Goal: Task Accomplishment & Management: Manage account settings

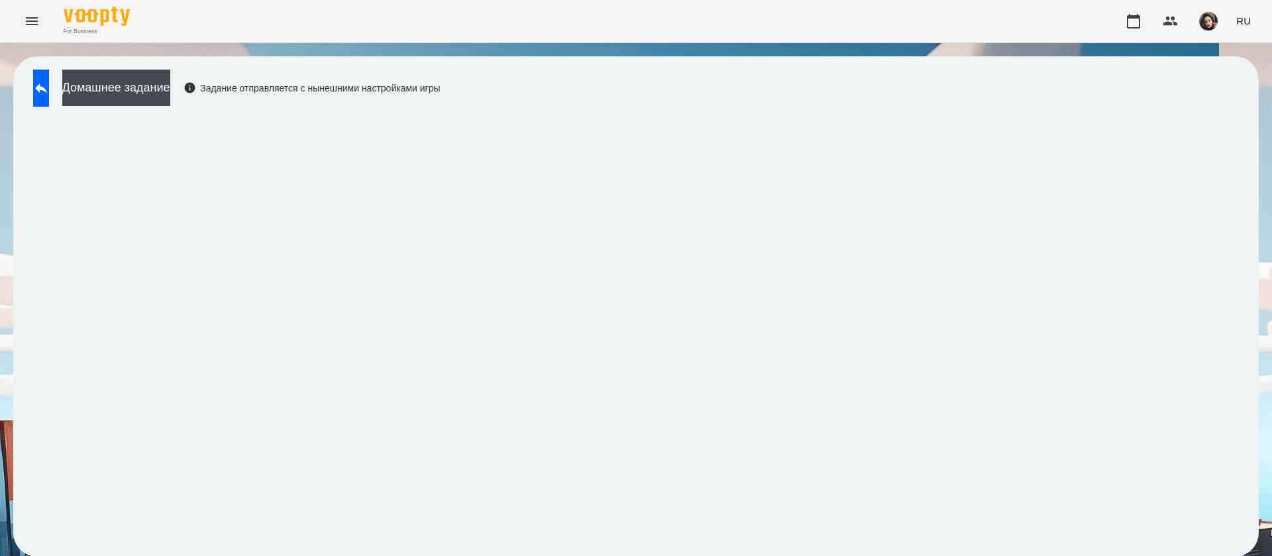
scroll to position [1, 0]
click at [1245, 21] on span "RU" at bounding box center [1244, 21] width 15 height 14
click at [1234, 75] on div "Українська" at bounding box center [1219, 75] width 68 height 24
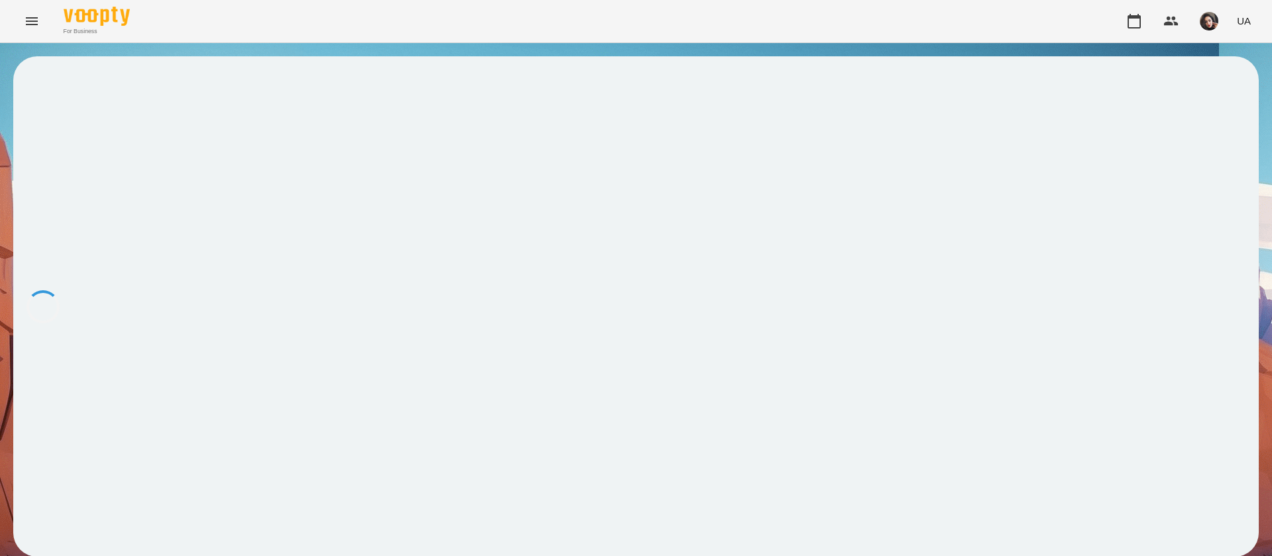
scroll to position [0, 0]
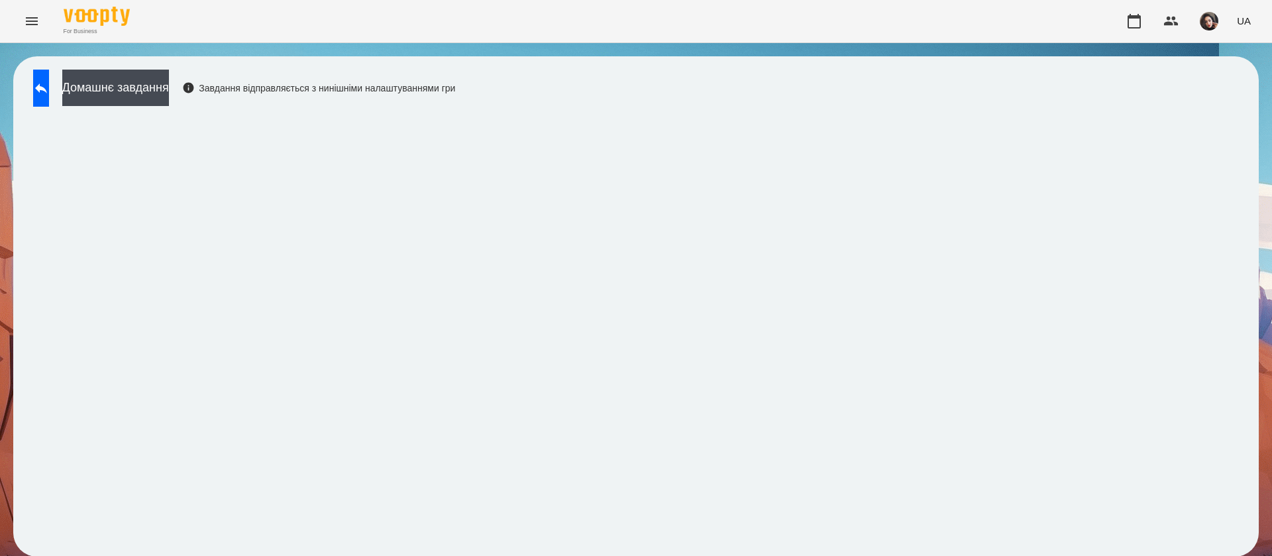
click at [18, 15] on button "Menu" at bounding box center [32, 21] width 32 height 32
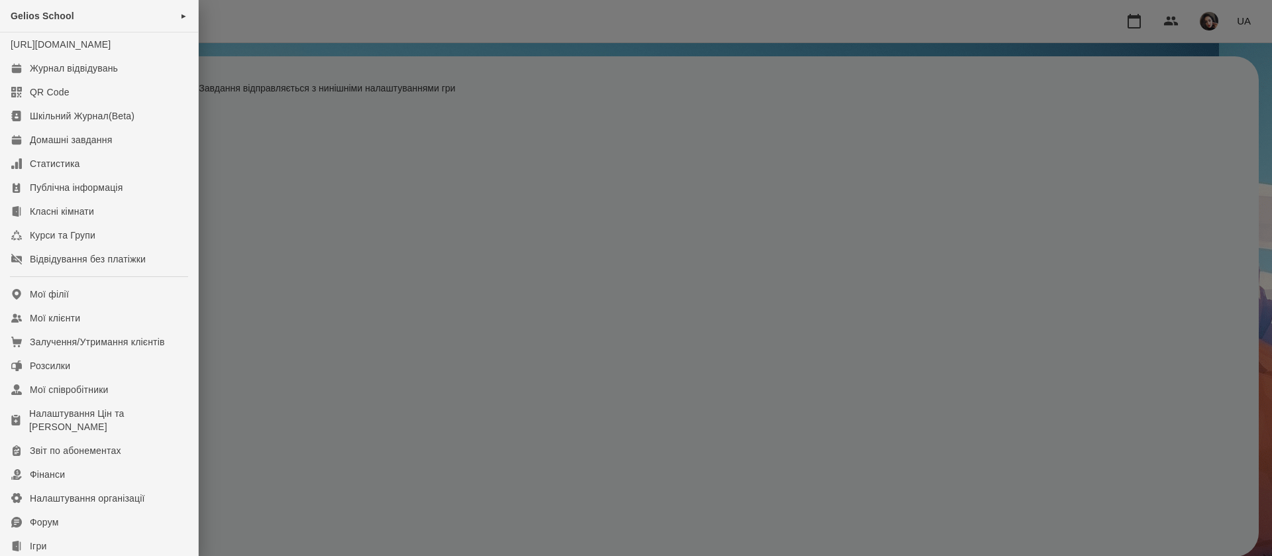
click at [252, 14] on div at bounding box center [636, 278] width 1272 height 556
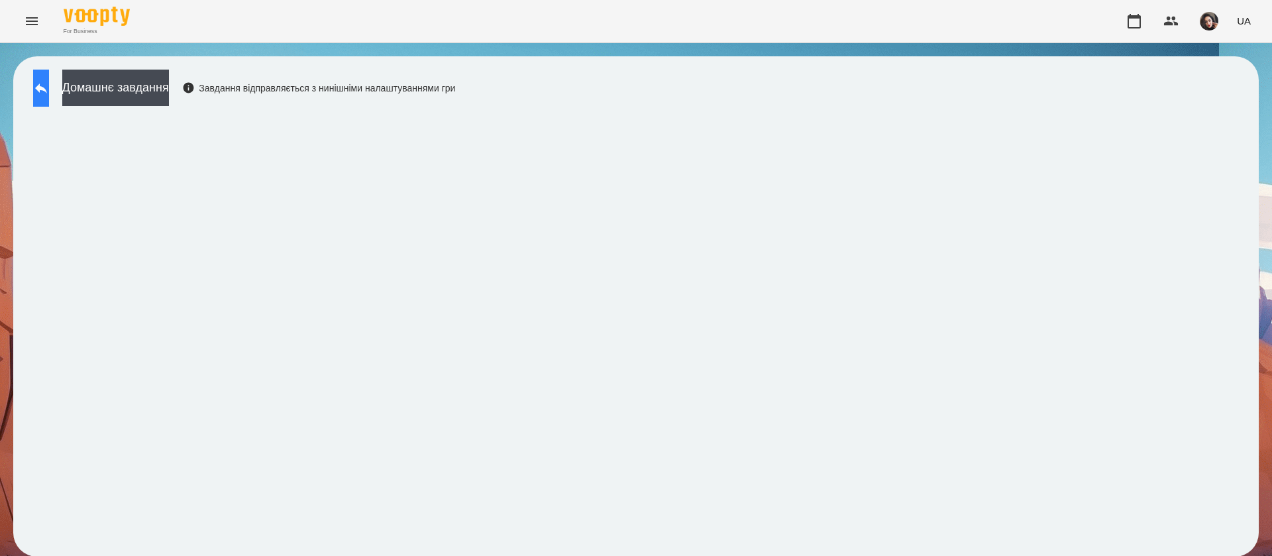
click at [47, 90] on icon at bounding box center [41, 88] width 12 height 10
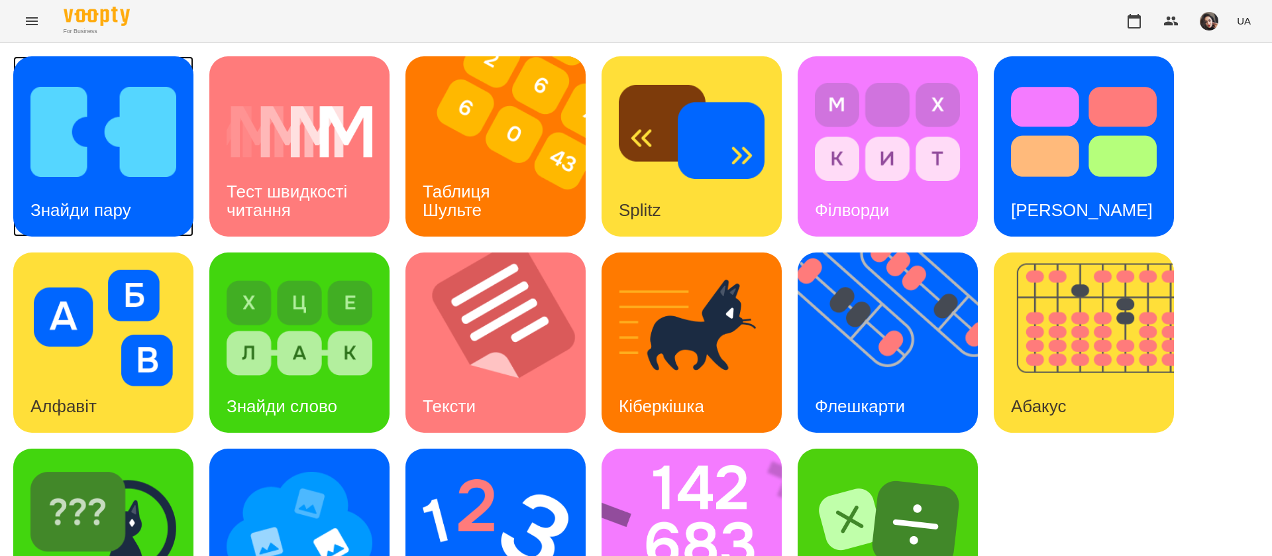
click at [148, 133] on img at bounding box center [103, 132] width 146 height 117
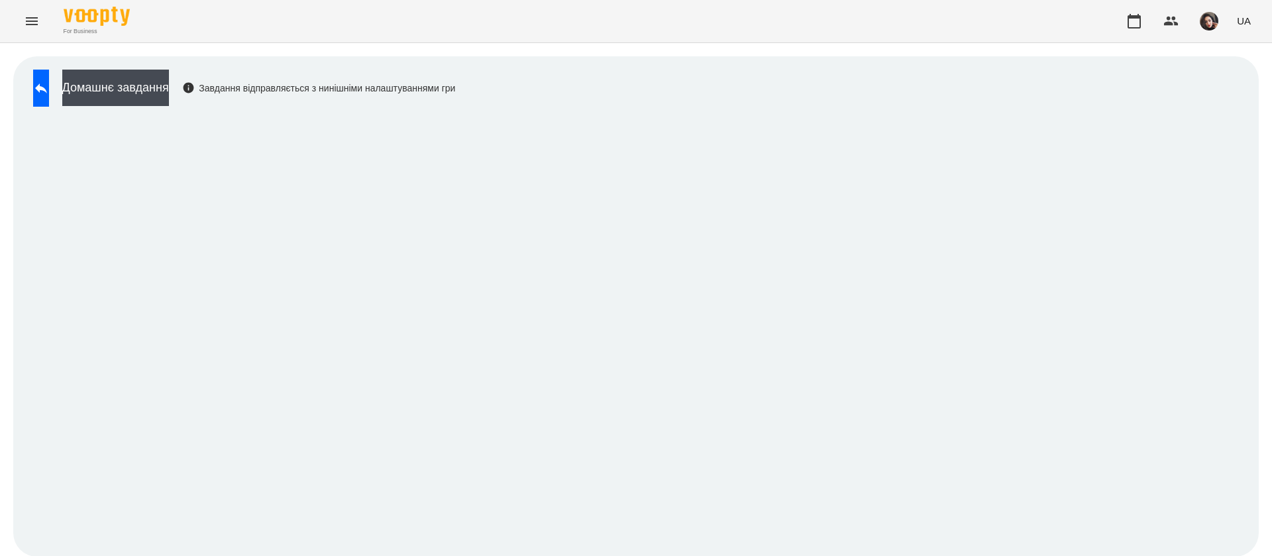
scroll to position [1, 0]
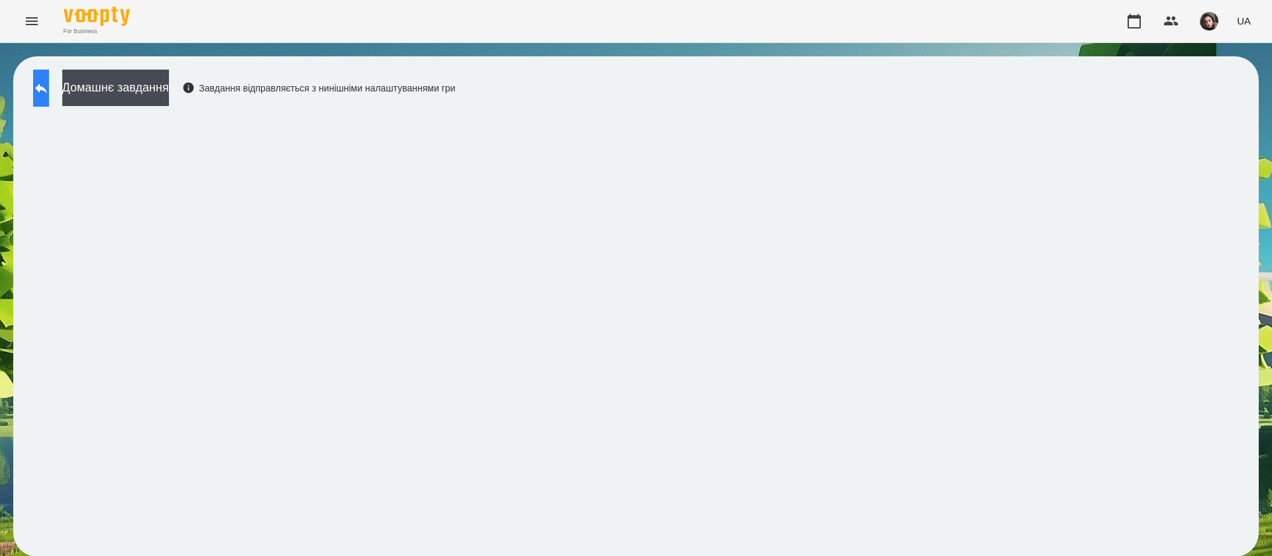
click at [44, 83] on button at bounding box center [41, 88] width 16 height 37
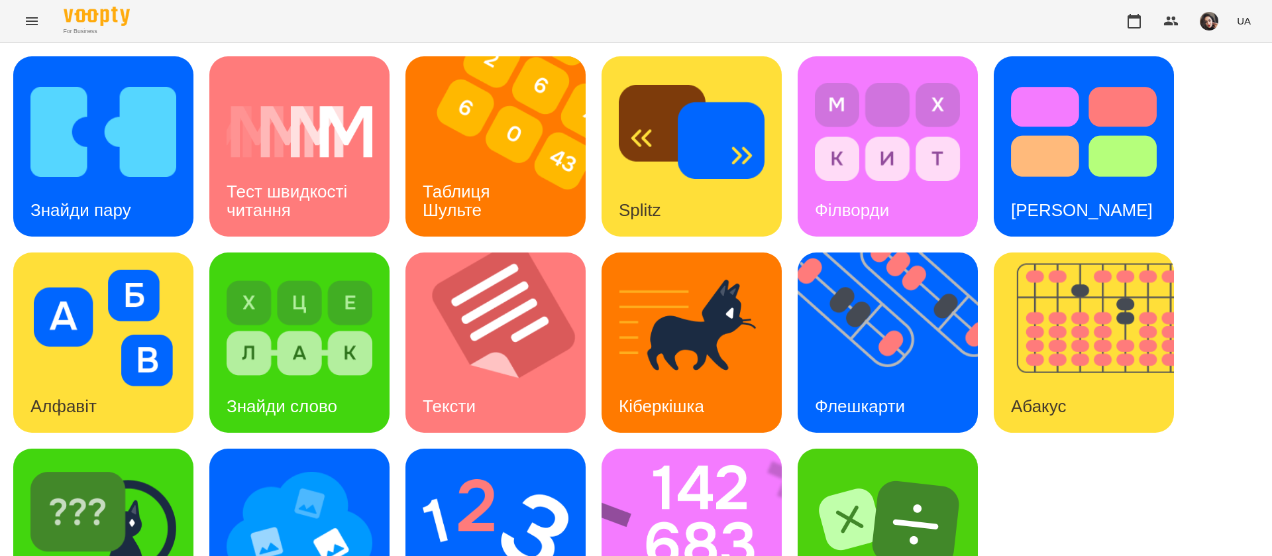
scroll to position [86, 0]
click at [887, 466] on img at bounding box center [888, 524] width 146 height 117
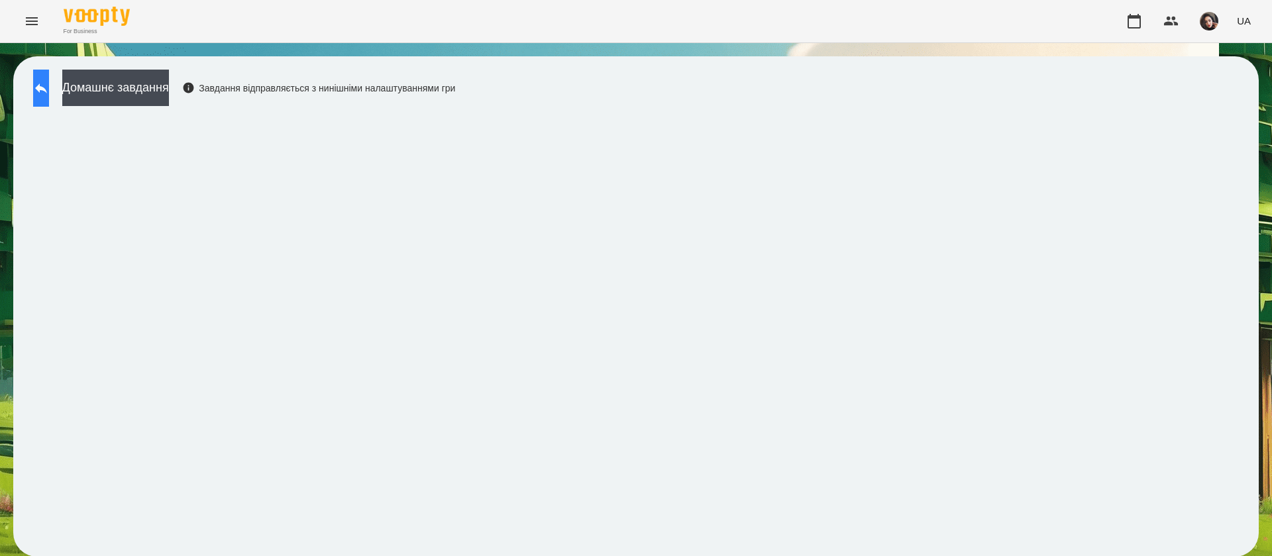
click at [49, 95] on icon at bounding box center [41, 88] width 16 height 16
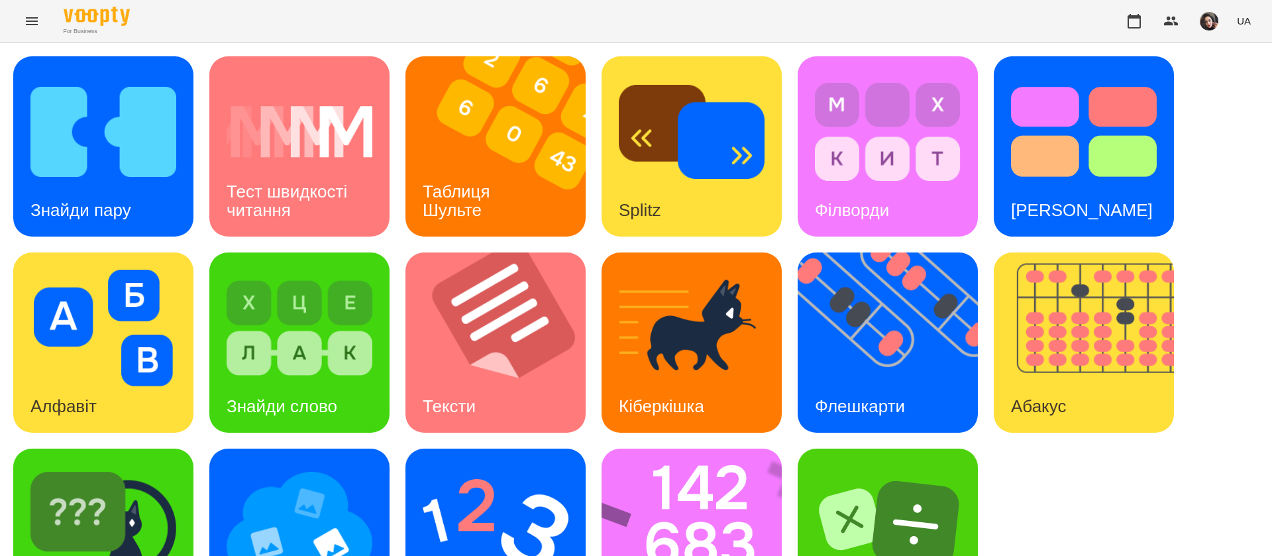
scroll to position [86, 0]
click at [919, 466] on img at bounding box center [888, 524] width 146 height 117
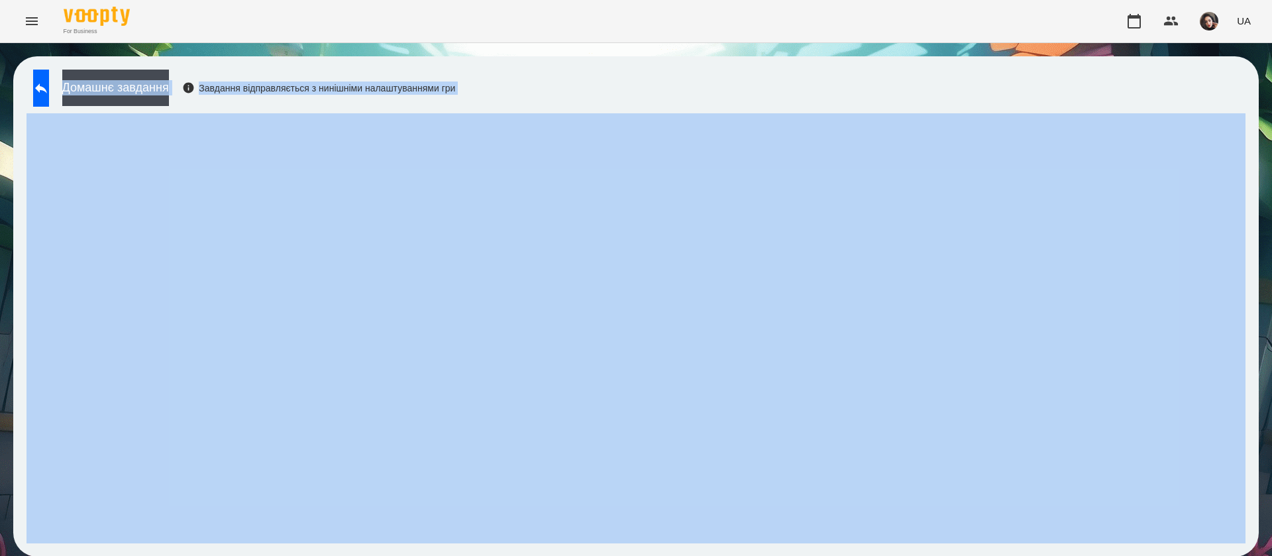
drag, startPoint x: 1041, startPoint y: 27, endPoint x: 1047, endPoint y: 118, distance: 91.0
click at [1020, 85] on div "For Business UA Домашнє завдання Завдання відправляється з нинішніми налаштуван…" at bounding box center [636, 285] width 1272 height 570
click at [777, 90] on div "Домашнє завдання Завдання відправляється з нинішніми налаштуваннями гри" at bounding box center [636, 306] width 1246 height 500
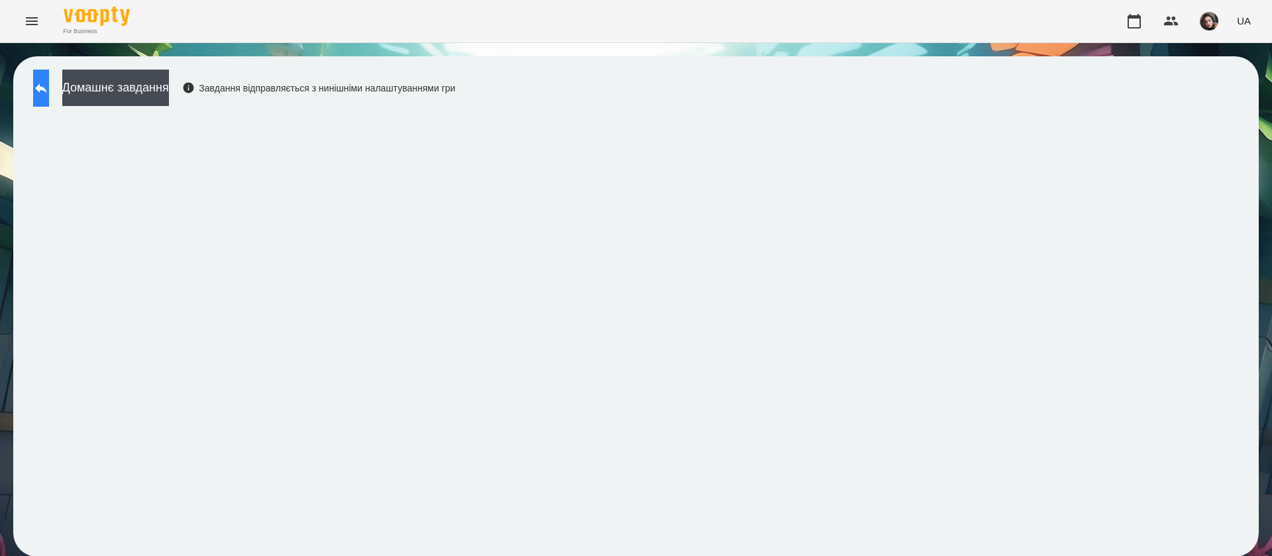
click at [49, 85] on icon at bounding box center [41, 88] width 16 height 16
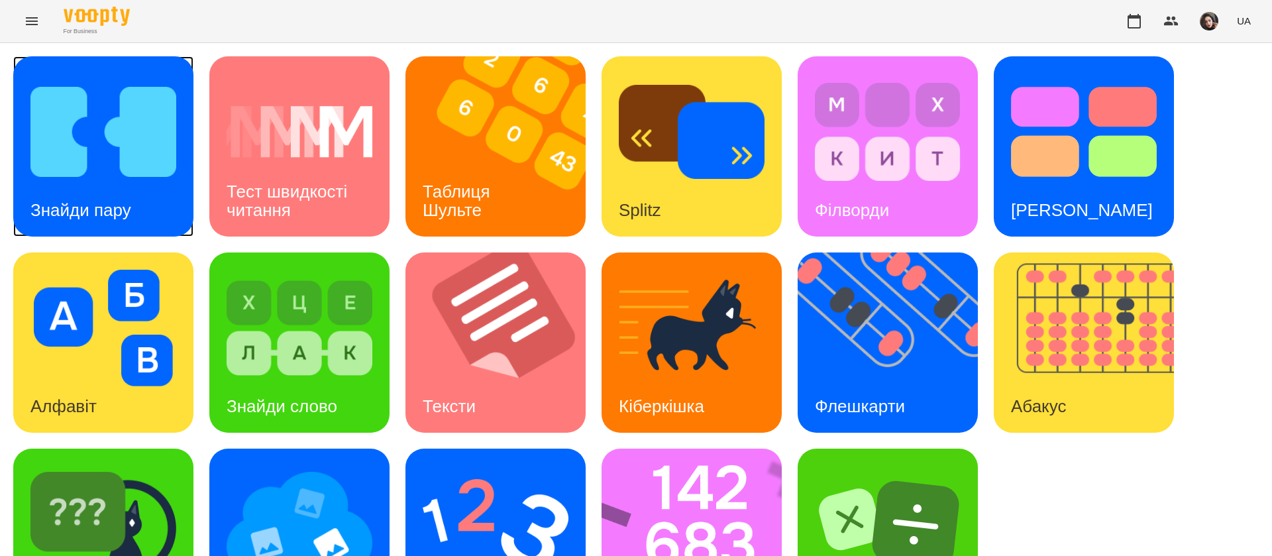
click at [156, 157] on img at bounding box center [103, 132] width 146 height 117
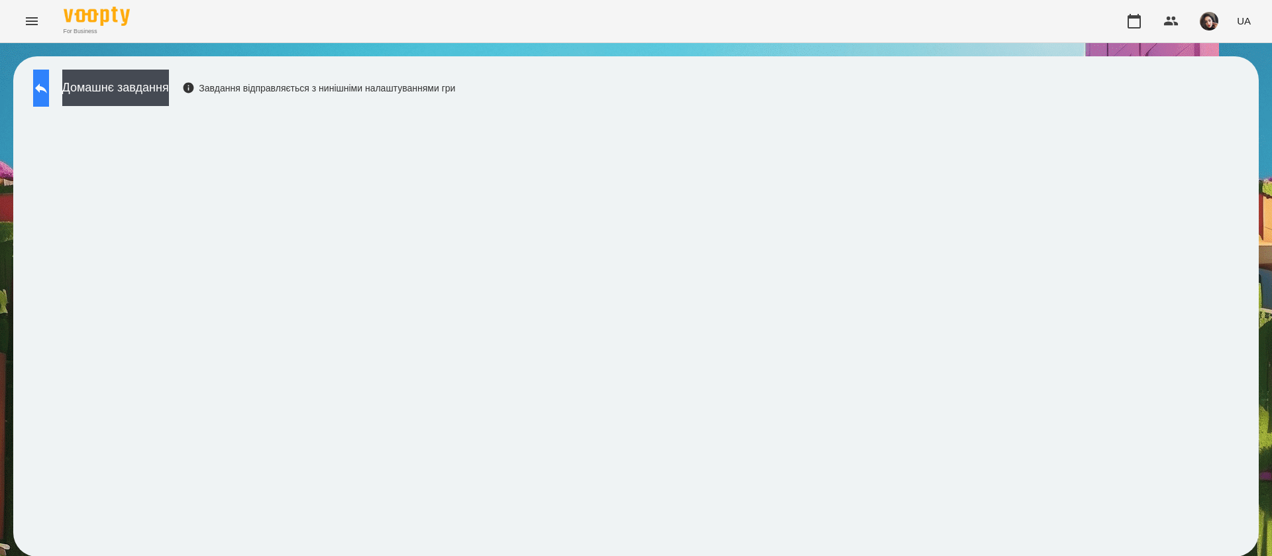
click at [49, 91] on button at bounding box center [41, 88] width 16 height 37
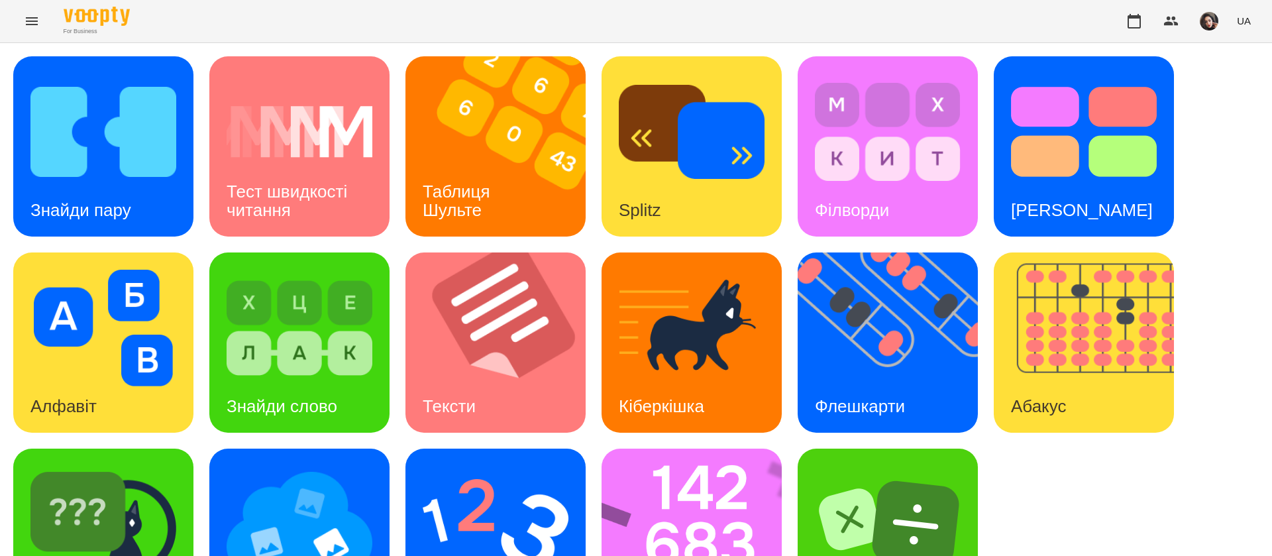
scroll to position [86, 0]
click at [307, 478] on img at bounding box center [300, 524] width 146 height 117
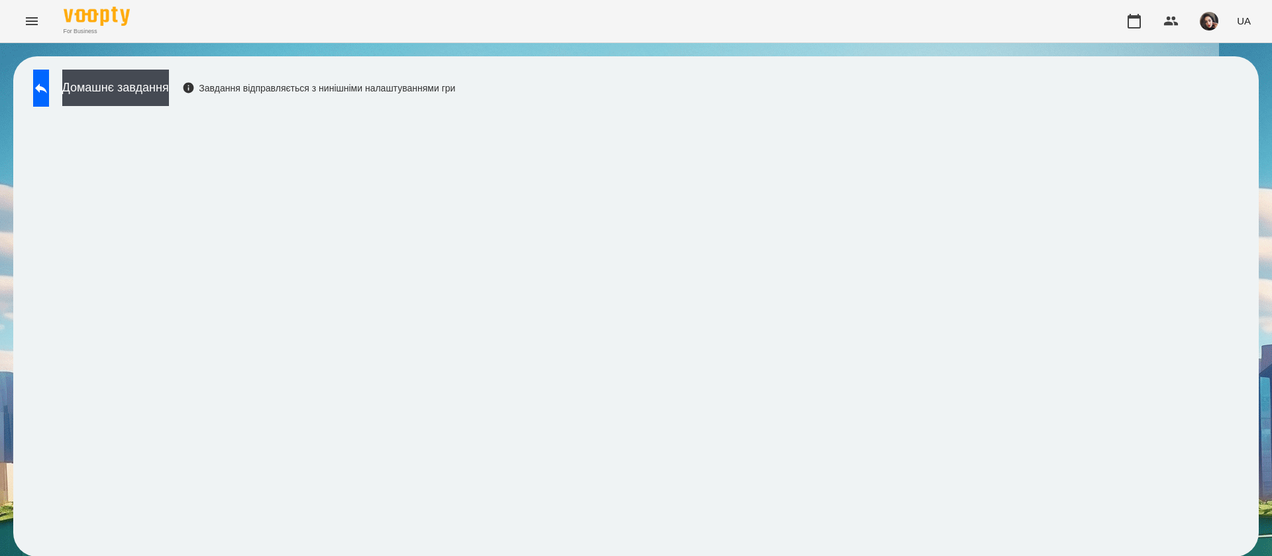
scroll to position [1, 0]
click at [38, 78] on button at bounding box center [41, 88] width 16 height 37
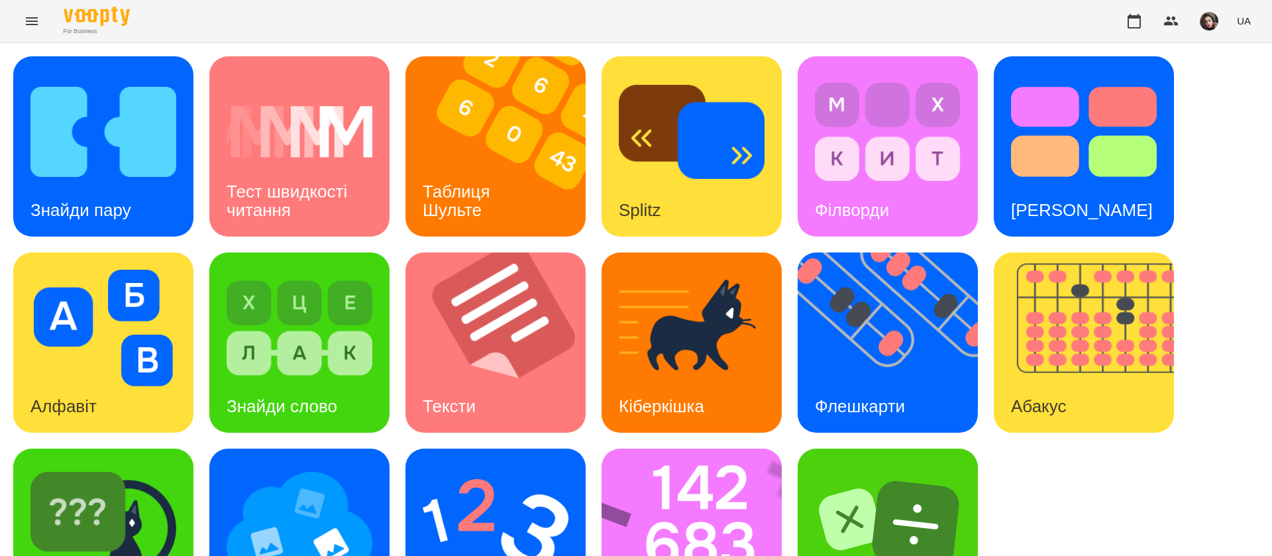
scroll to position [86, 0]
click at [128, 95] on img at bounding box center [103, 132] width 146 height 117
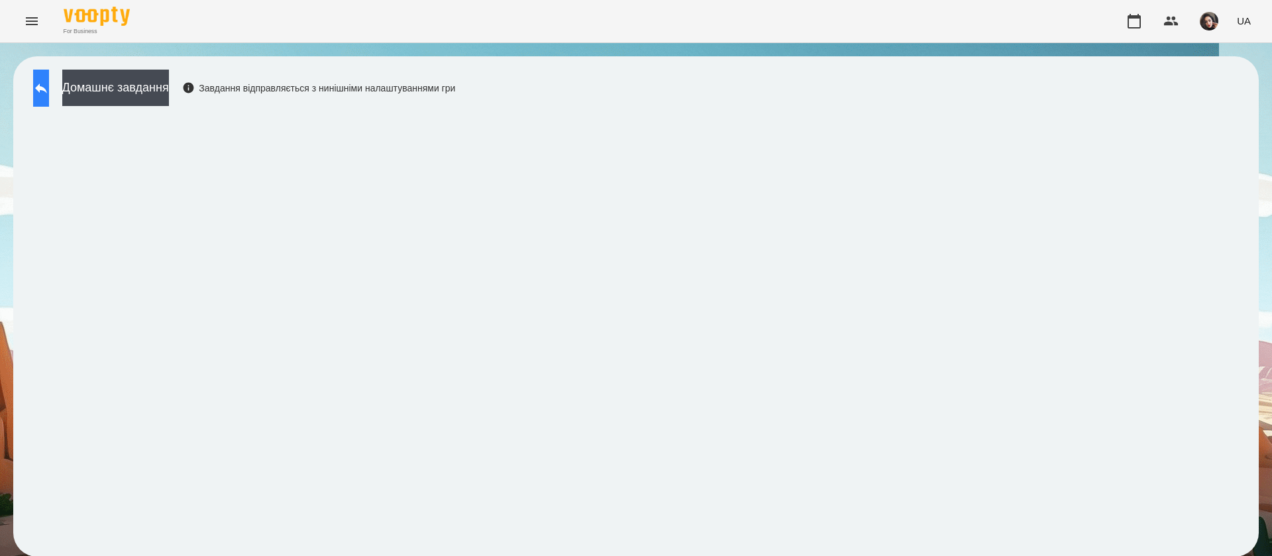
click at [49, 91] on icon at bounding box center [41, 88] width 16 height 16
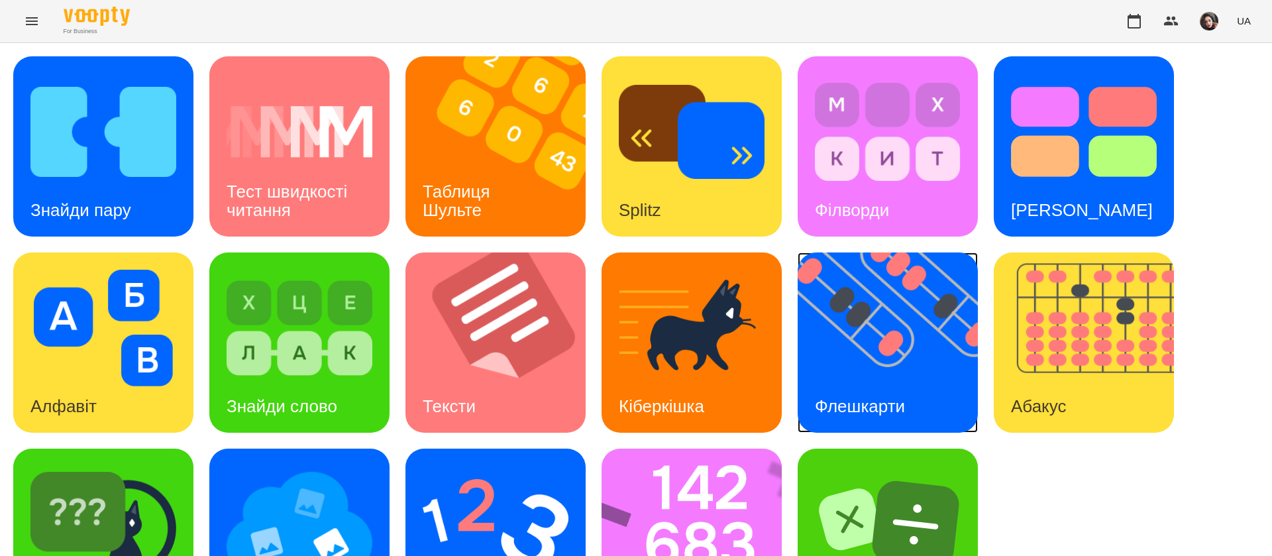
click at [838, 369] on img at bounding box center [896, 342] width 197 height 180
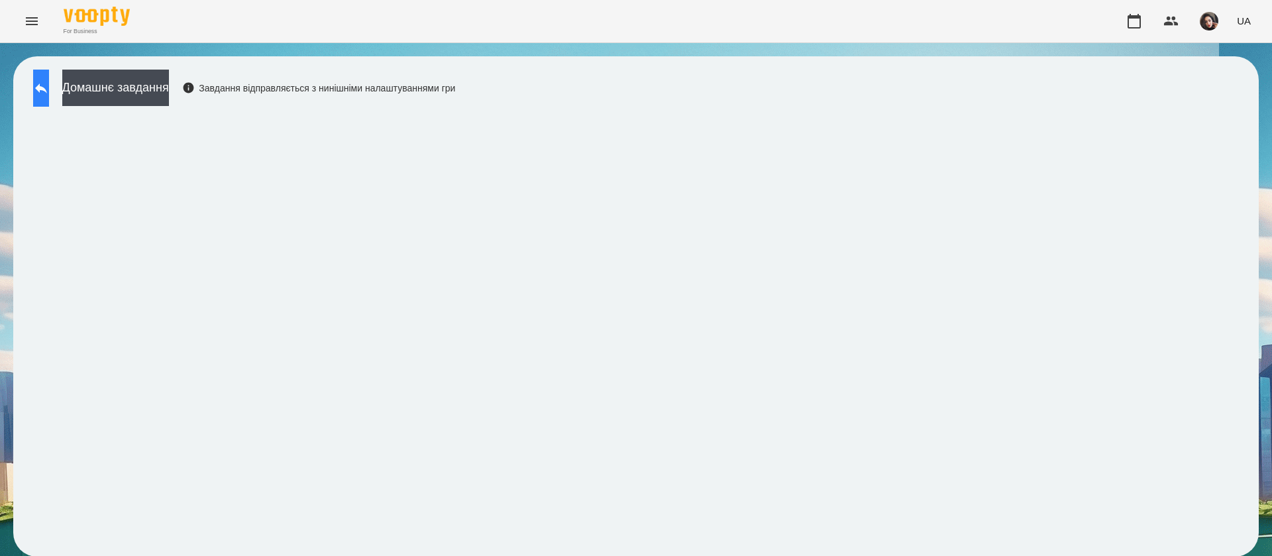
click at [49, 91] on icon at bounding box center [41, 88] width 16 height 16
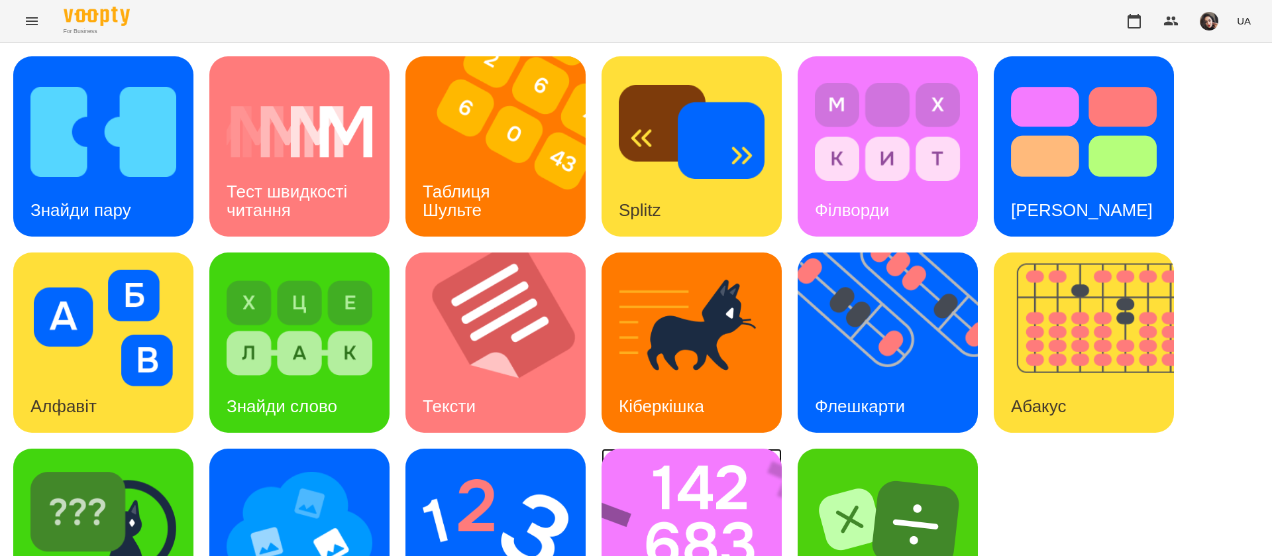
click at [702, 470] on img at bounding box center [700, 539] width 197 height 180
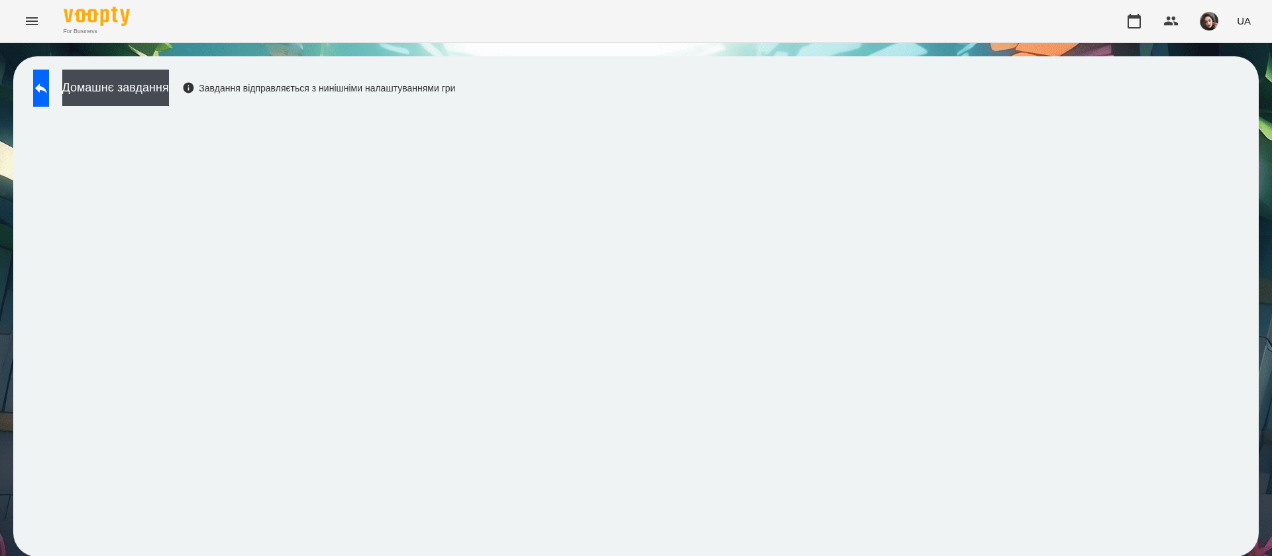
scroll to position [1, 0]
click at [46, 93] on button at bounding box center [41, 88] width 16 height 37
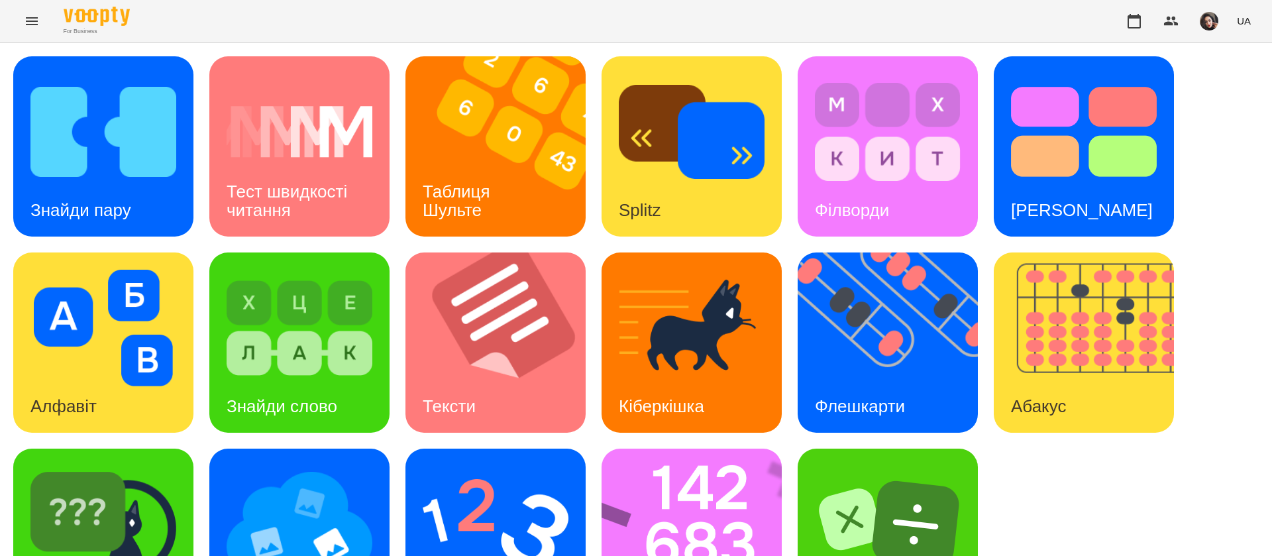
scroll to position [86, 0]
click at [510, 466] on img at bounding box center [496, 524] width 146 height 117
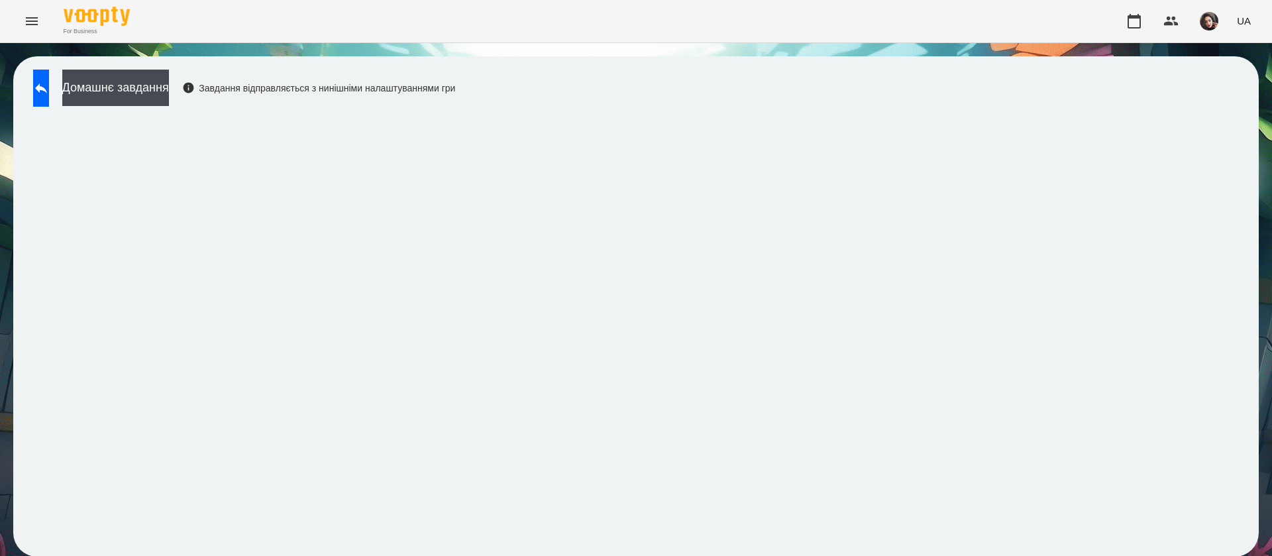
scroll to position [1, 0]
click at [49, 85] on icon at bounding box center [41, 88] width 16 height 16
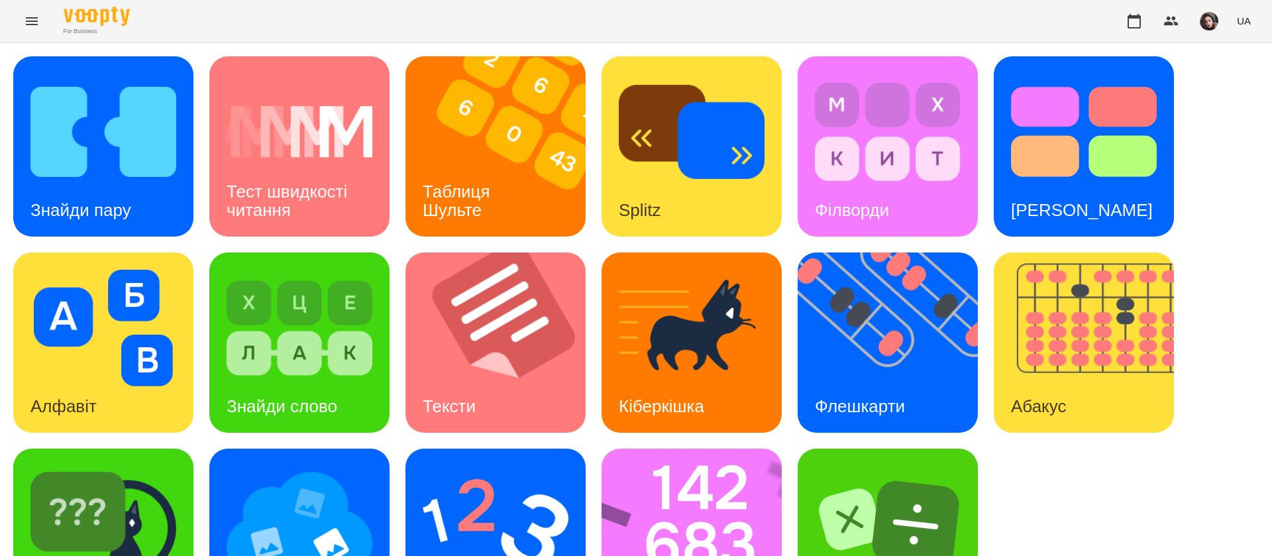
scroll to position [86, 0]
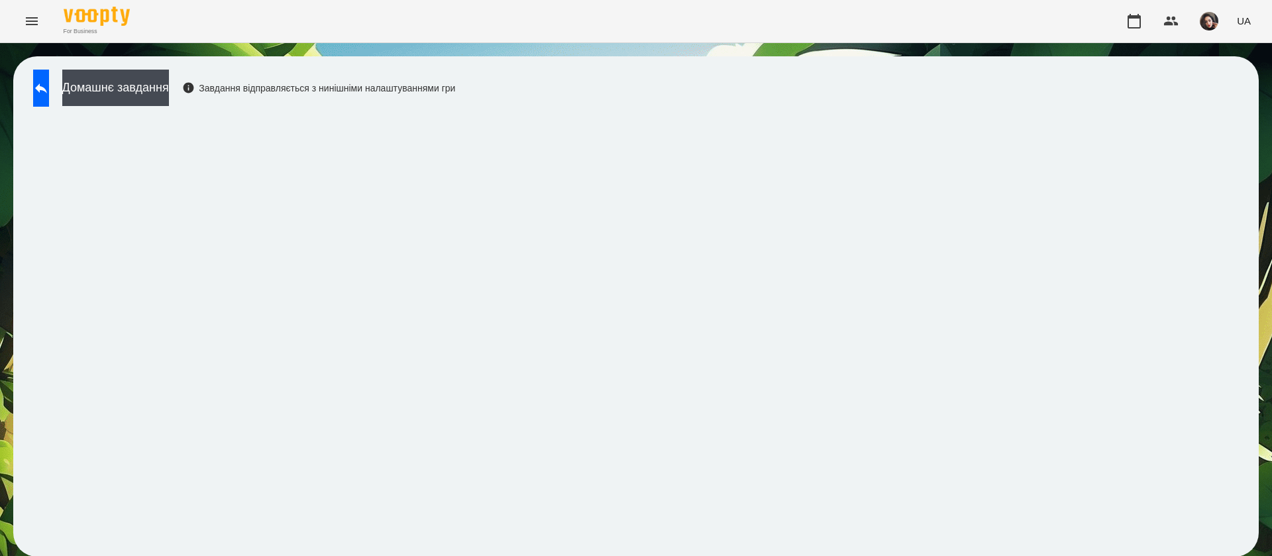
scroll to position [1, 0]
click at [47, 89] on icon at bounding box center [41, 88] width 12 height 10
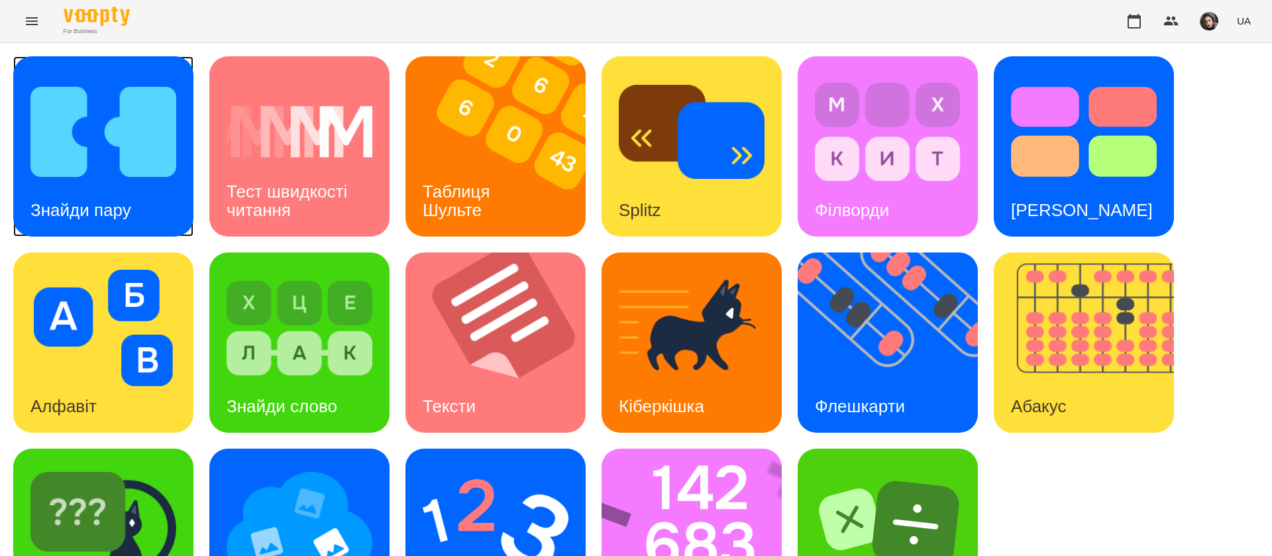
click at [162, 171] on img at bounding box center [103, 132] width 146 height 117
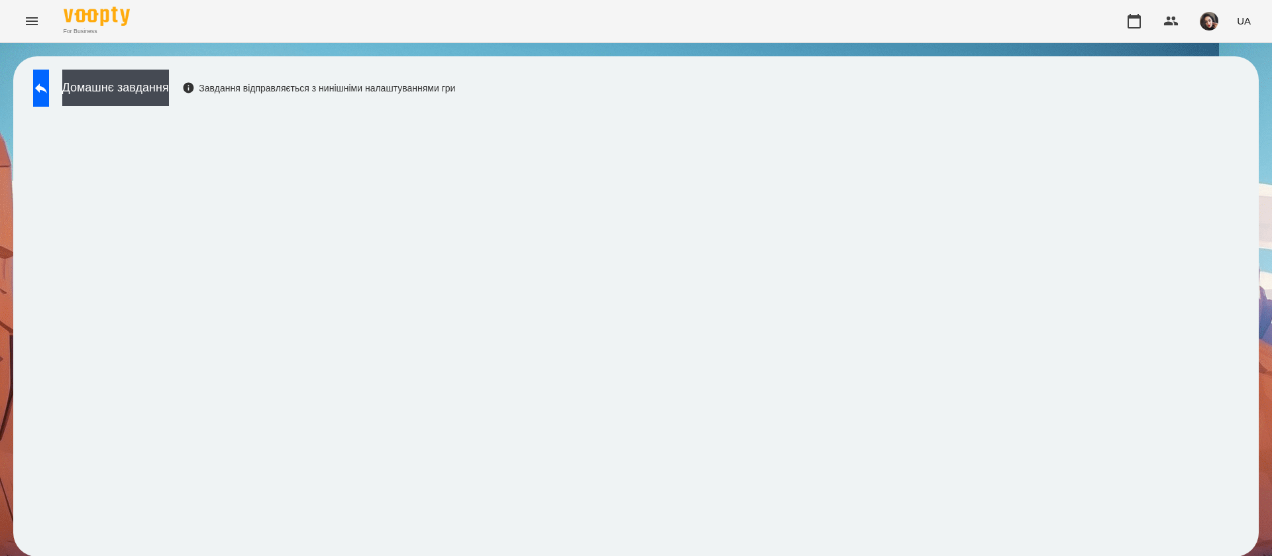
click at [617, 66] on div "Домашнє завдання Завдання відправляється з нинішніми налаштуваннями гри" at bounding box center [636, 306] width 1246 height 500
click at [49, 90] on button at bounding box center [41, 88] width 16 height 37
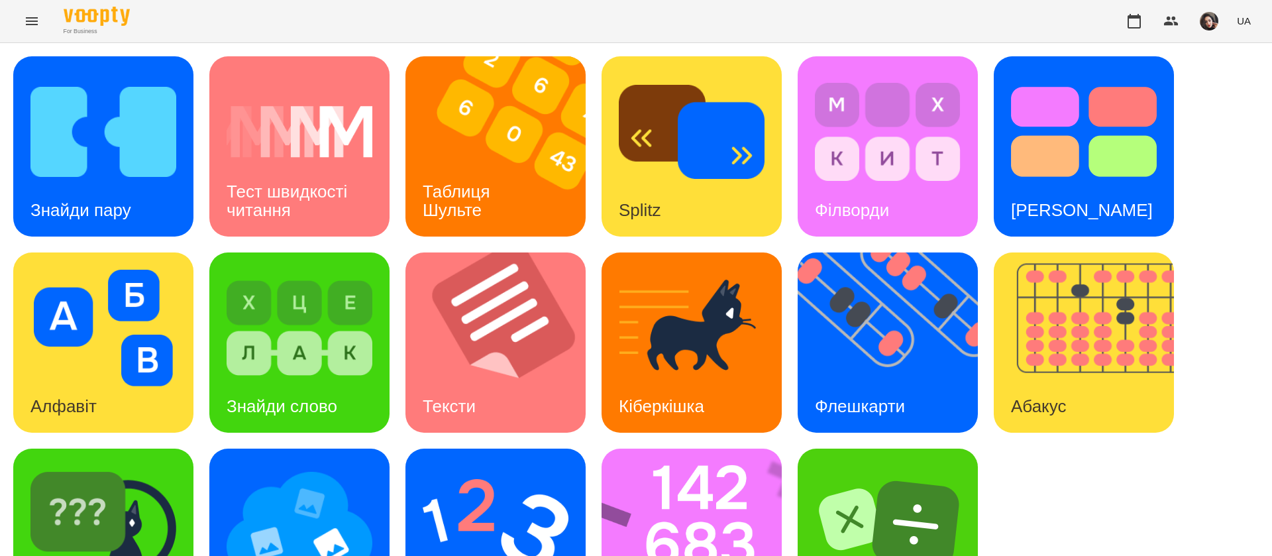
click at [1243, 25] on span "UA" at bounding box center [1244, 21] width 14 height 14
click at [1227, 105] on div "Русский" at bounding box center [1219, 99] width 68 height 24
click at [512, 176] on img at bounding box center [504, 146] width 197 height 180
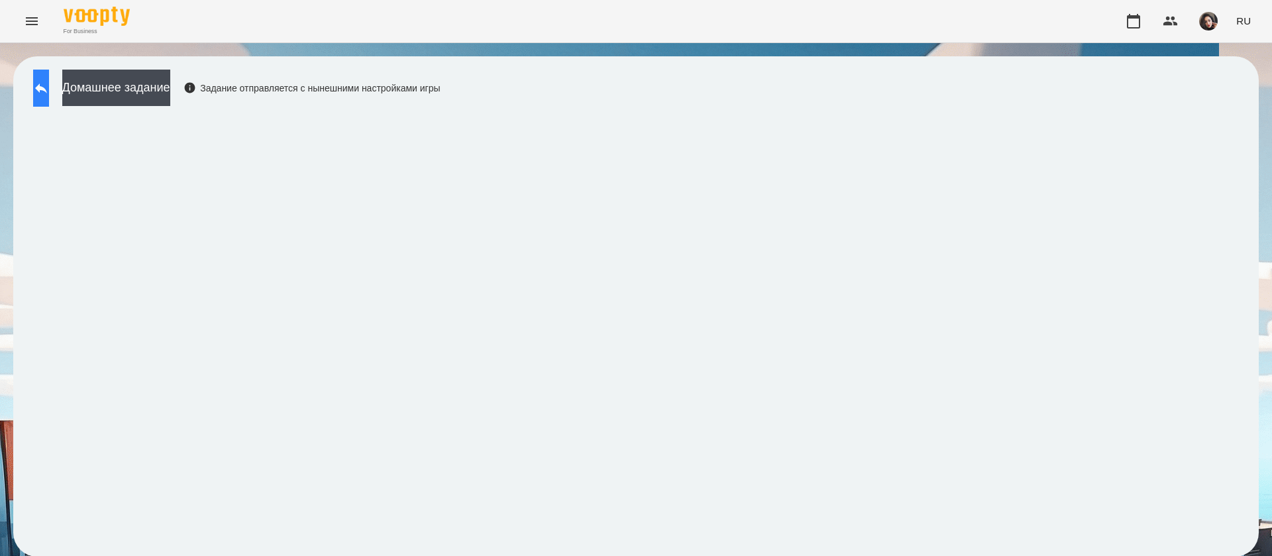
click at [48, 85] on icon at bounding box center [41, 88] width 16 height 16
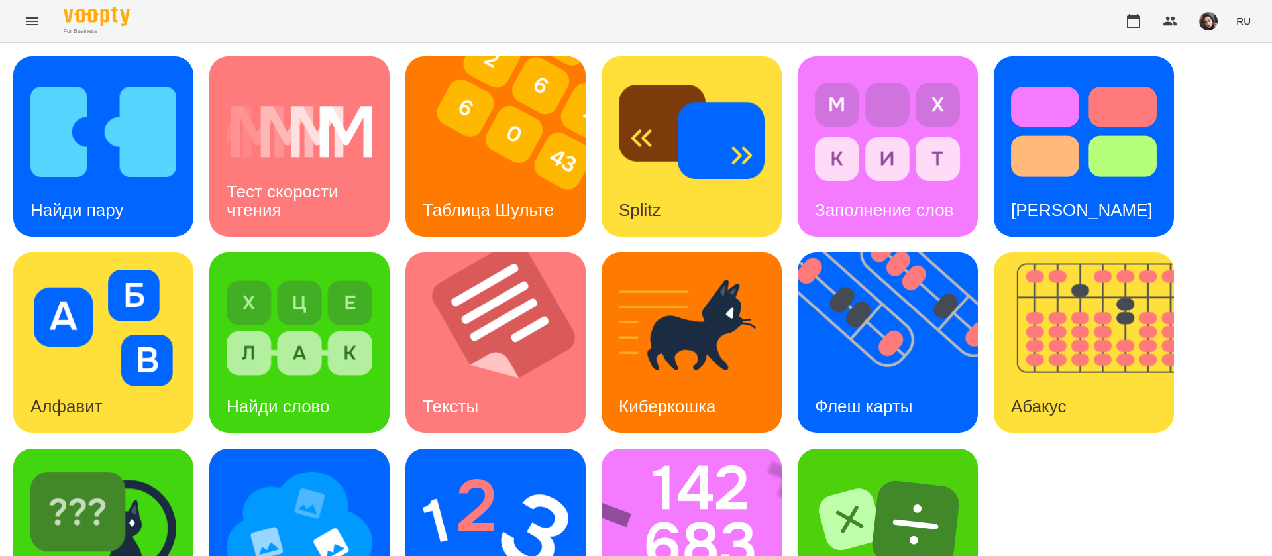
scroll to position [86, 0]
click at [914, 466] on img at bounding box center [888, 524] width 146 height 117
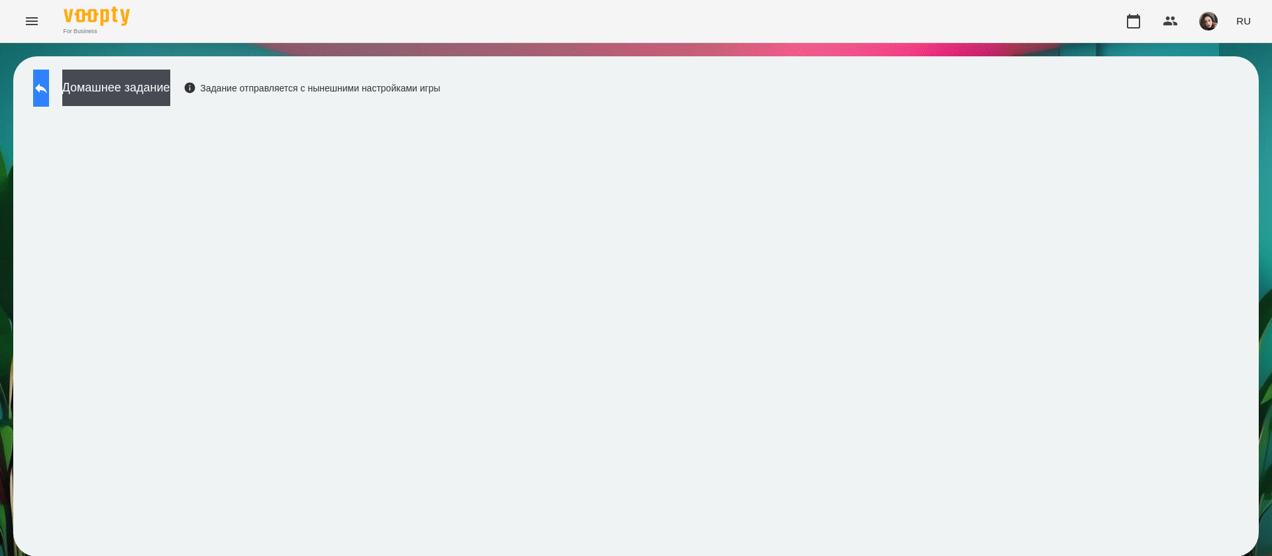
click at [44, 103] on button at bounding box center [41, 88] width 16 height 37
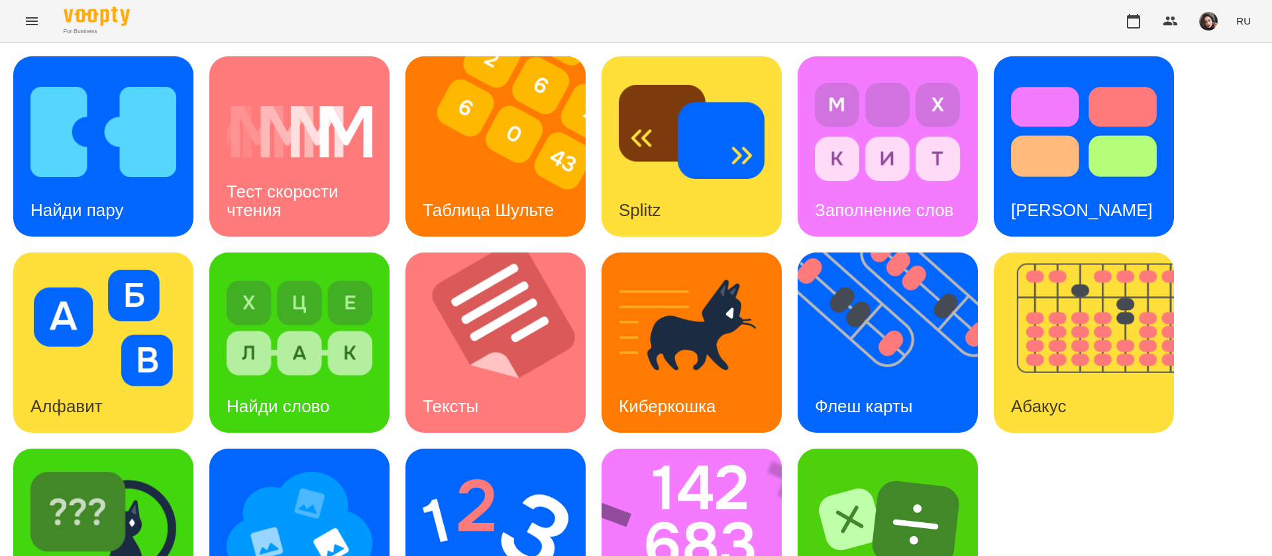
scroll to position [86, 0]
click at [885, 466] on img at bounding box center [888, 524] width 146 height 117
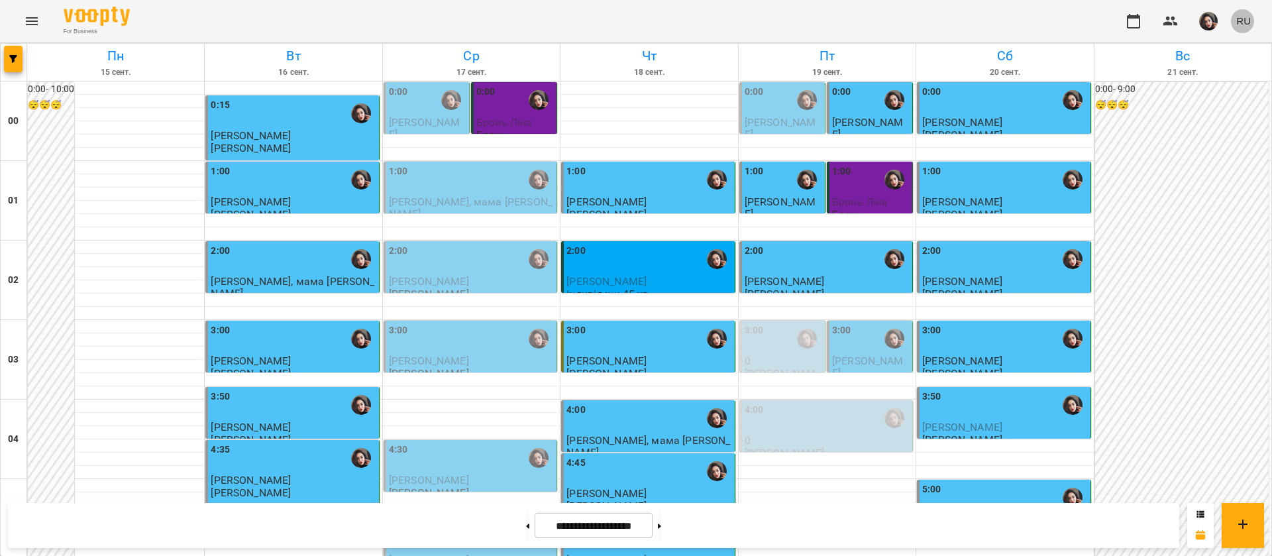
click at [1242, 23] on span "RU" at bounding box center [1244, 21] width 15 height 14
click at [1225, 79] on div "Українська" at bounding box center [1219, 75] width 68 height 24
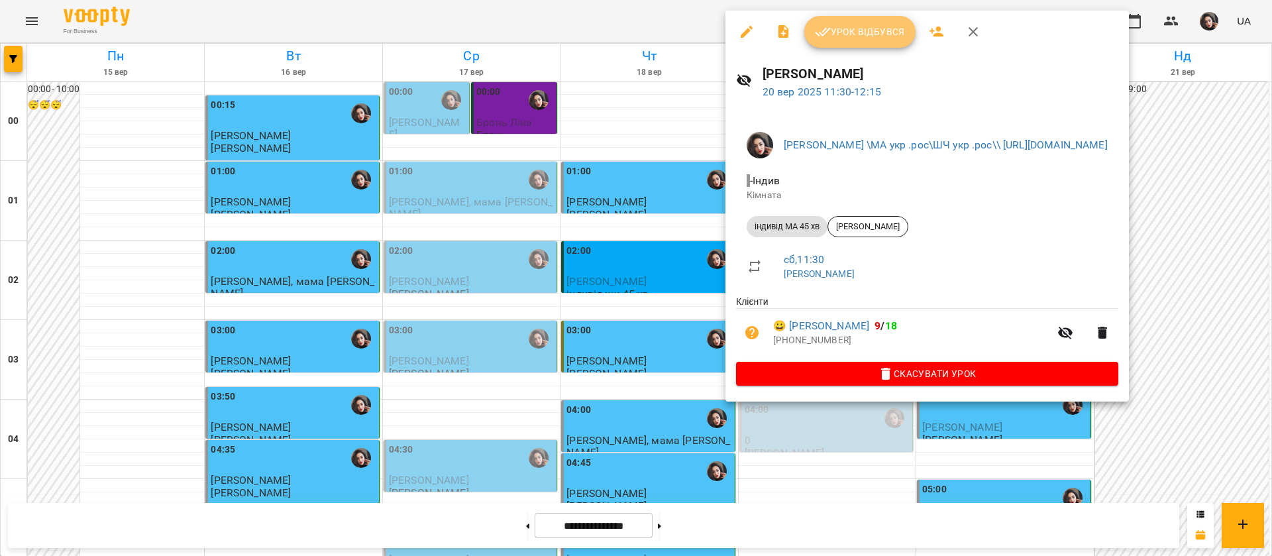
click at [861, 29] on span "Урок відбувся" at bounding box center [860, 32] width 90 height 16
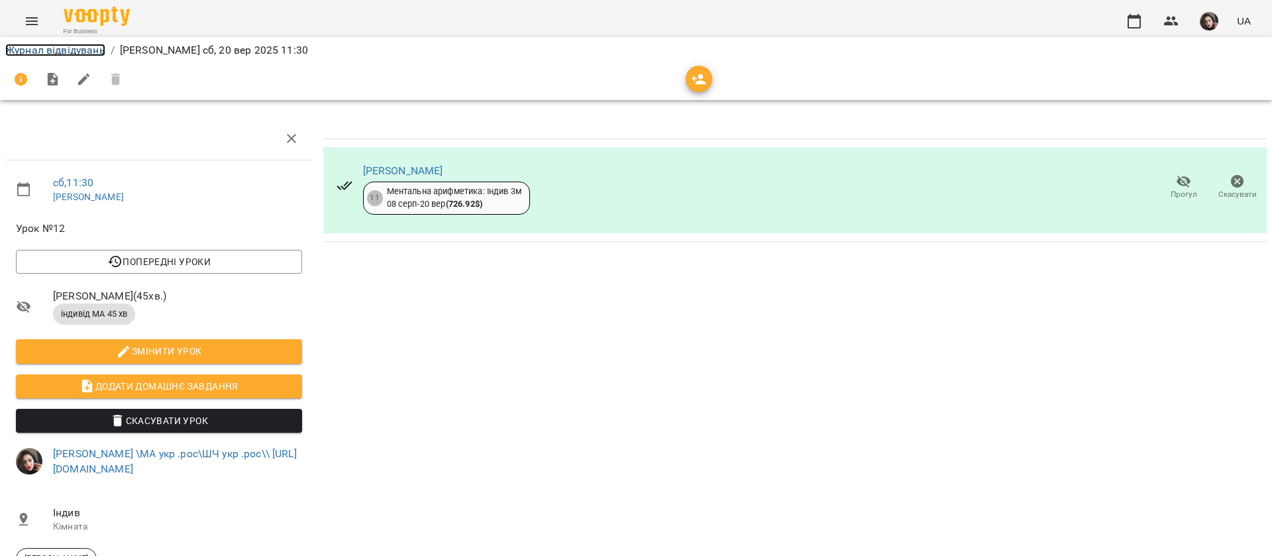
click at [34, 50] on link "Журнал відвідувань" at bounding box center [55, 50] width 100 height 13
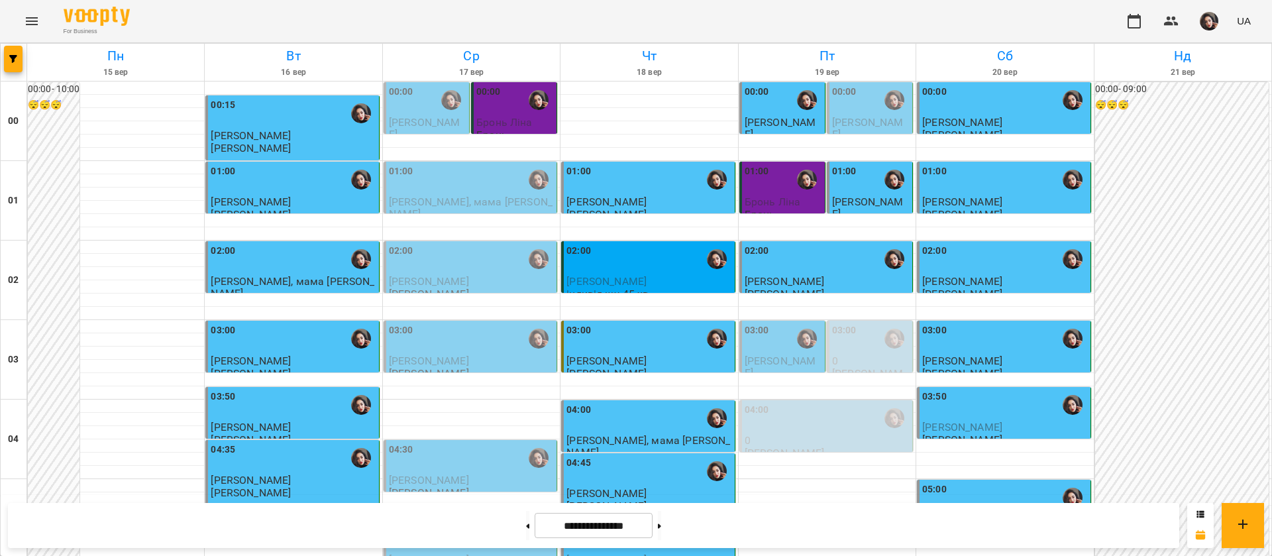
scroll to position [1295, 0]
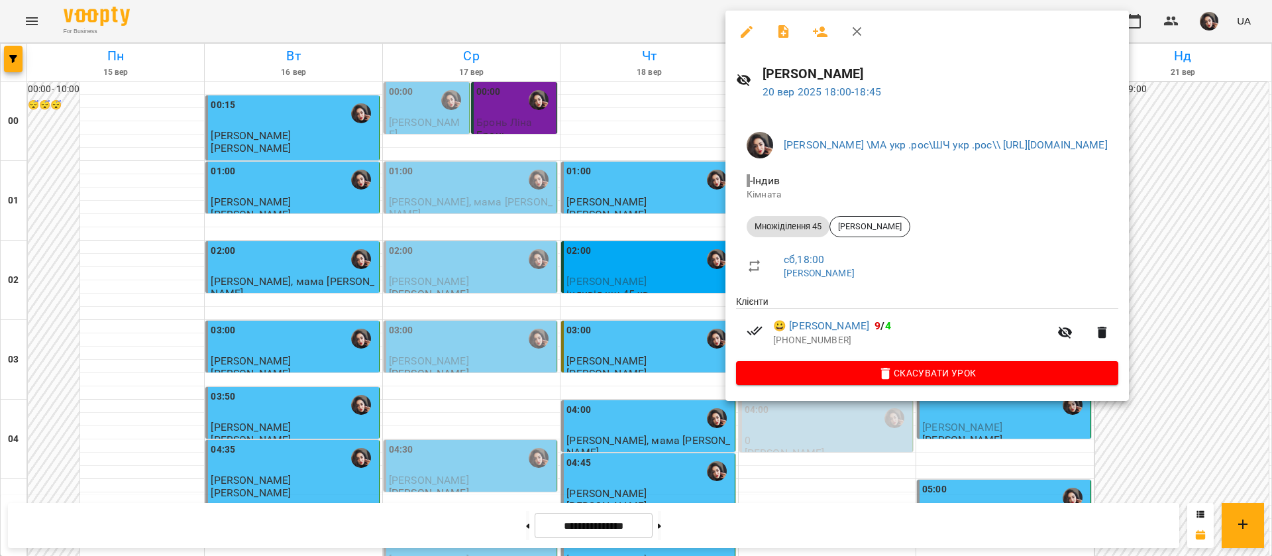
click at [621, 30] on div at bounding box center [636, 278] width 1272 height 556
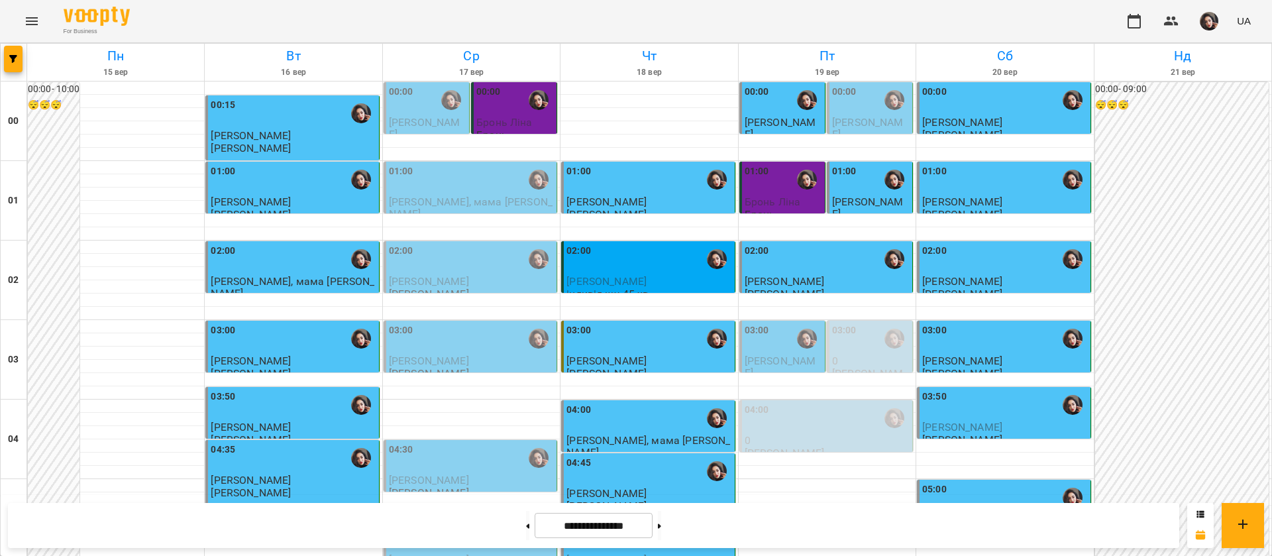
scroll to position [1394, 0]
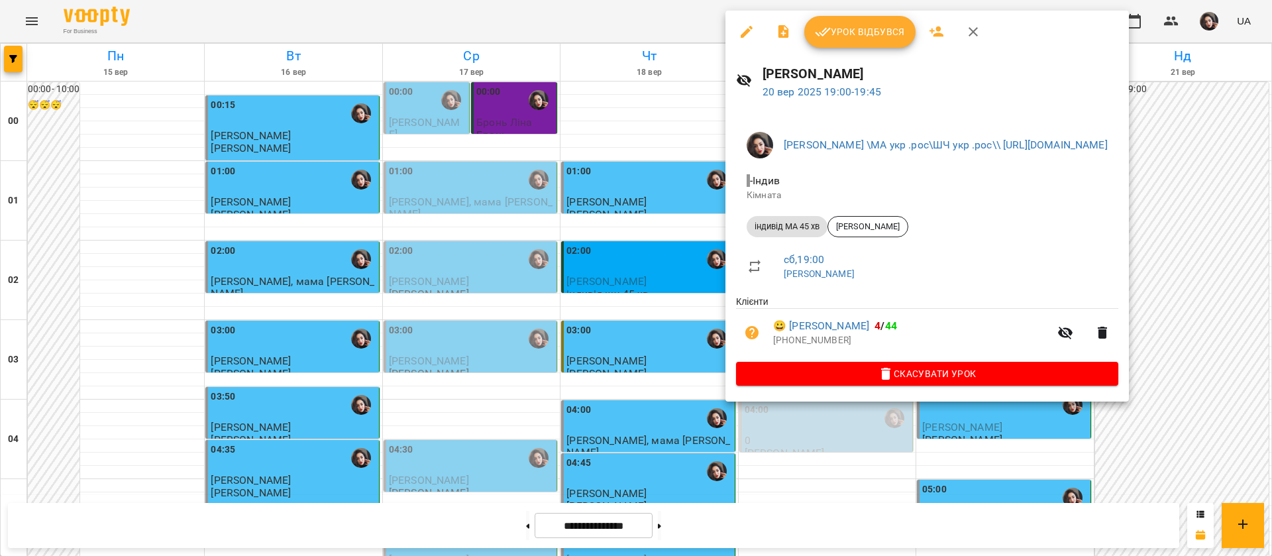
scroll to position [1394, 0]
click at [635, 16] on div at bounding box center [636, 278] width 1272 height 556
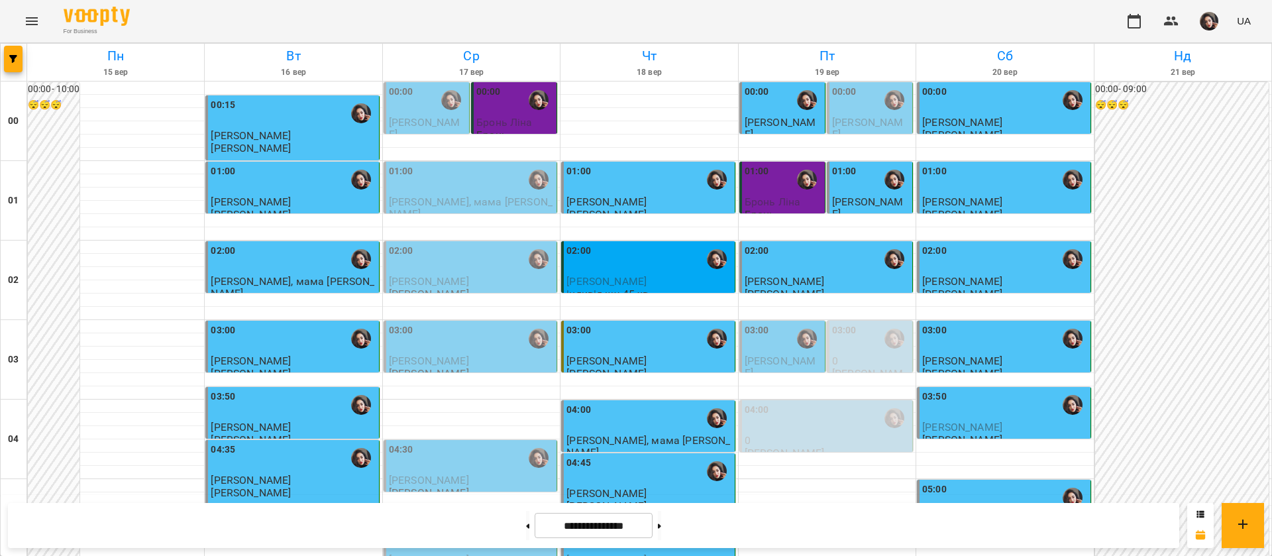
click at [656, 21] on div "For Business UA" at bounding box center [636, 21] width 1272 height 42
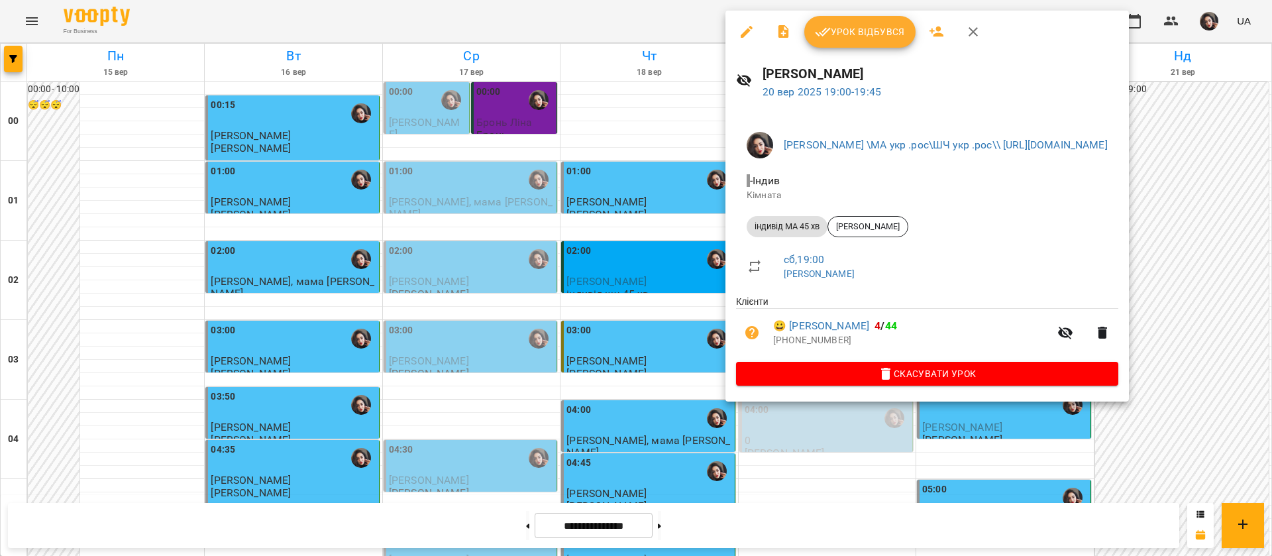
click at [821, 31] on icon "button" at bounding box center [823, 32] width 16 height 16
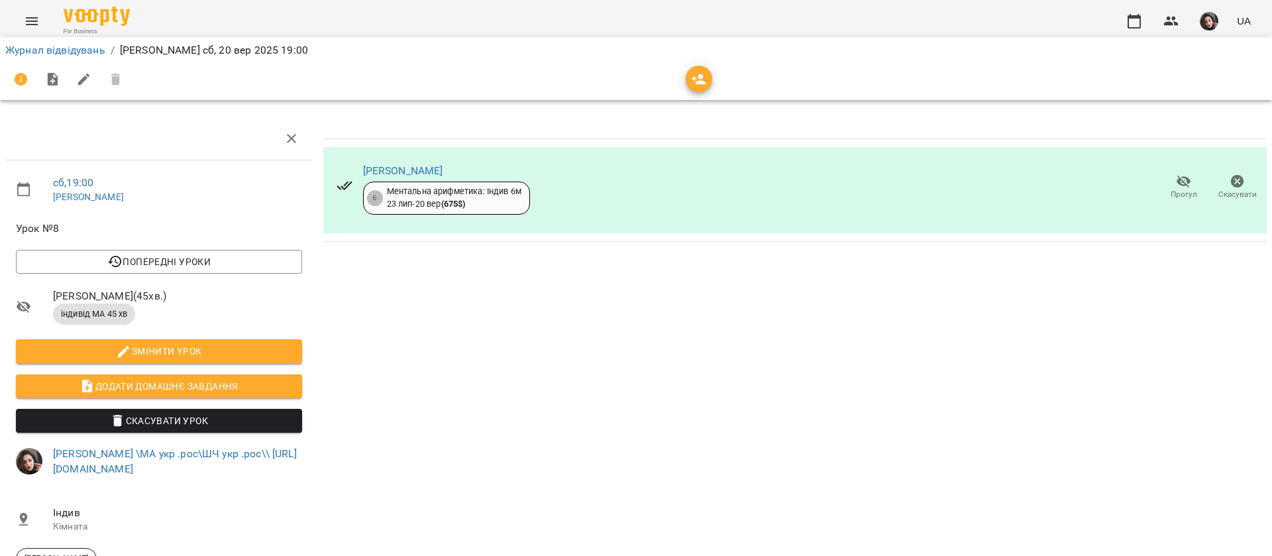
click at [47, 40] on div "Журнал відвідувань / Гусак Олена сб, 20 вер 2025 19:00" at bounding box center [636, 50] width 1267 height 21
click at [56, 54] on link "Журнал відвідувань" at bounding box center [55, 50] width 100 height 13
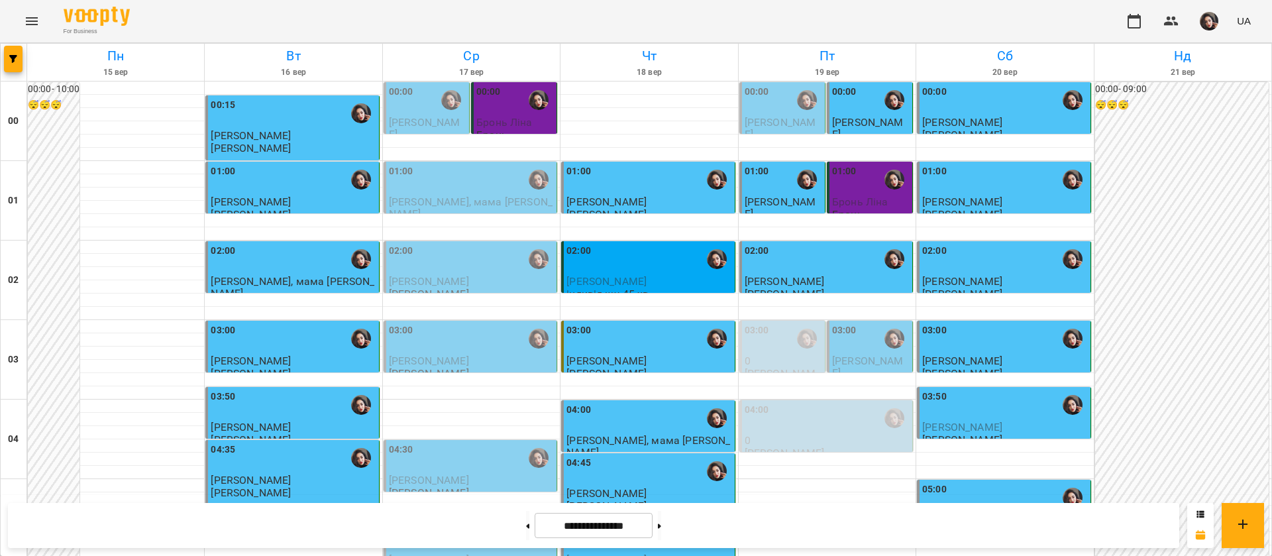
scroll to position [1193, 0]
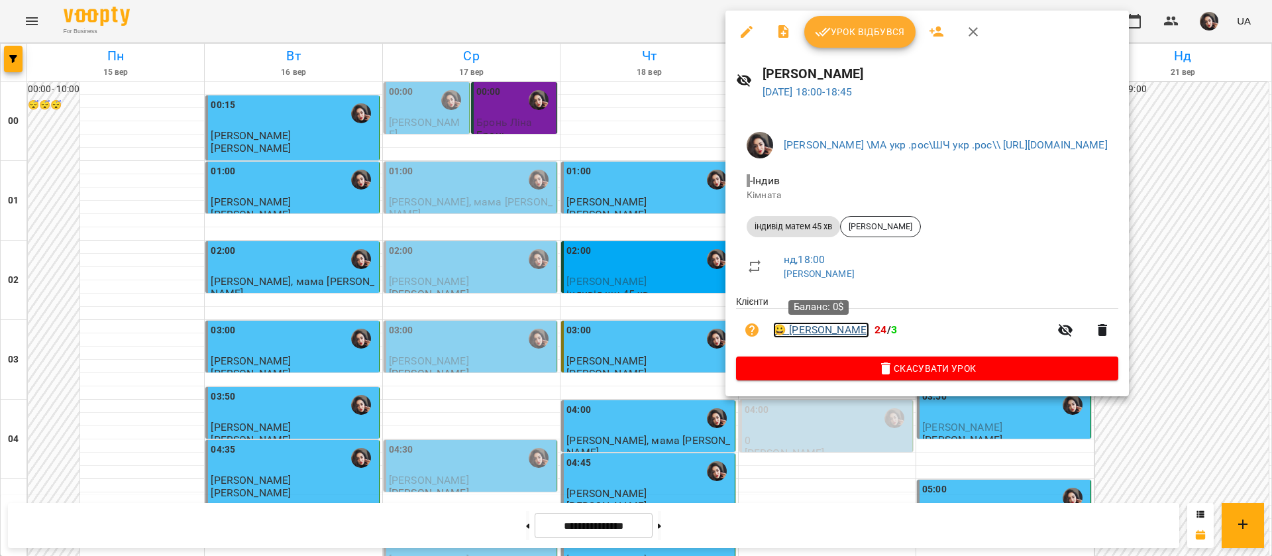
click at [816, 331] on link "😀 Платон Бурцев" at bounding box center [821, 330] width 96 height 16
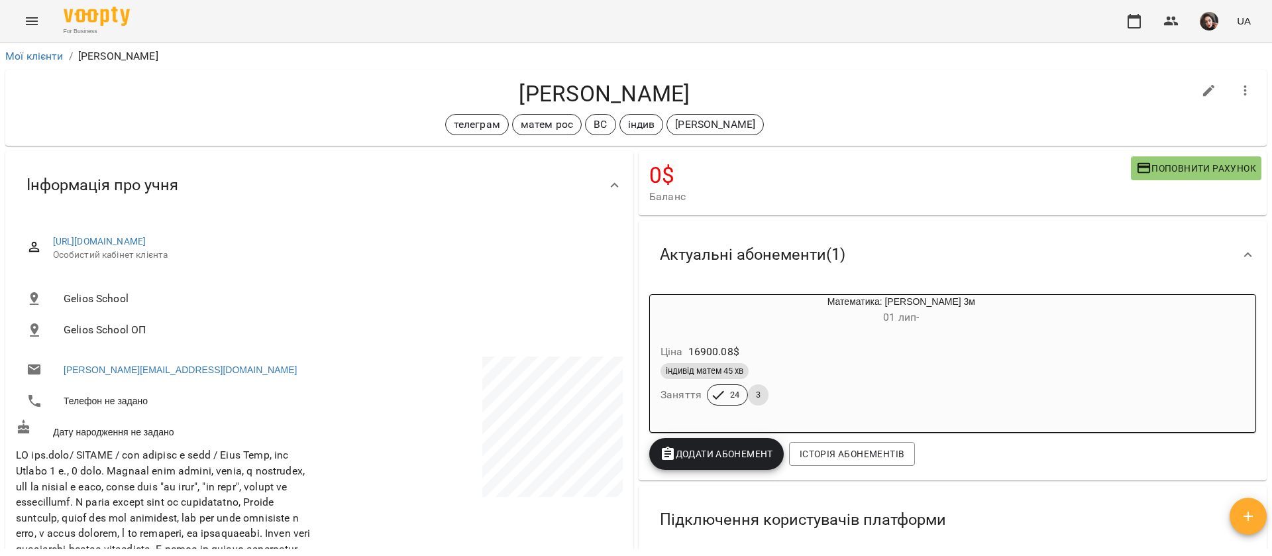
click at [32, 16] on icon "Menu" at bounding box center [32, 21] width 16 height 16
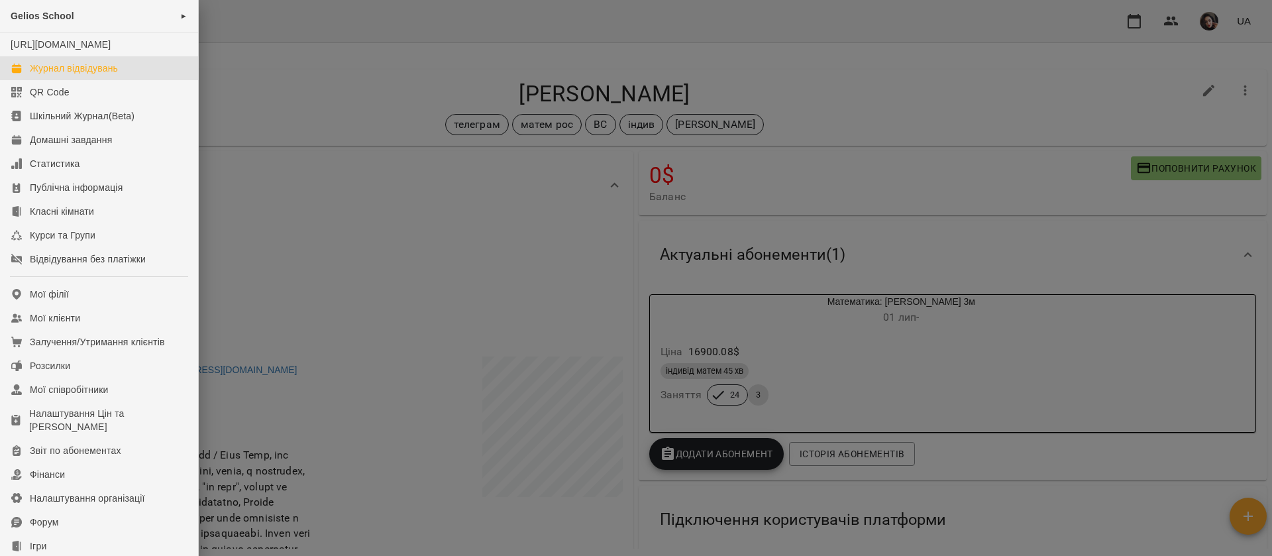
click at [62, 75] on div "Журнал відвідувань" at bounding box center [74, 68] width 88 height 13
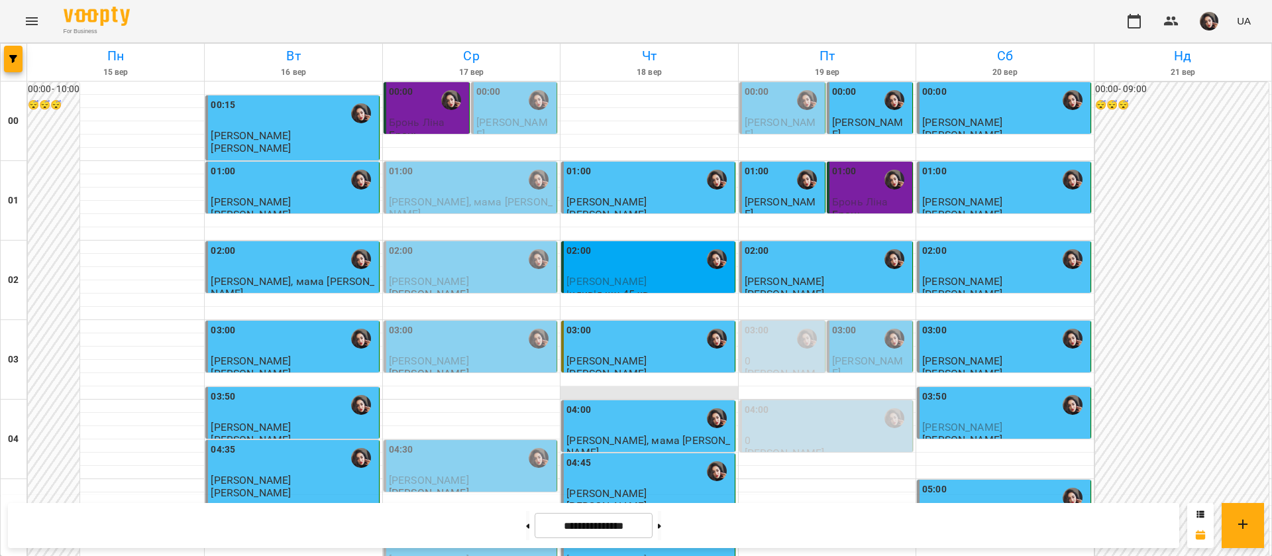
scroll to position [99, 0]
click at [648, 323] on div "03:00" at bounding box center [649, 338] width 165 height 30
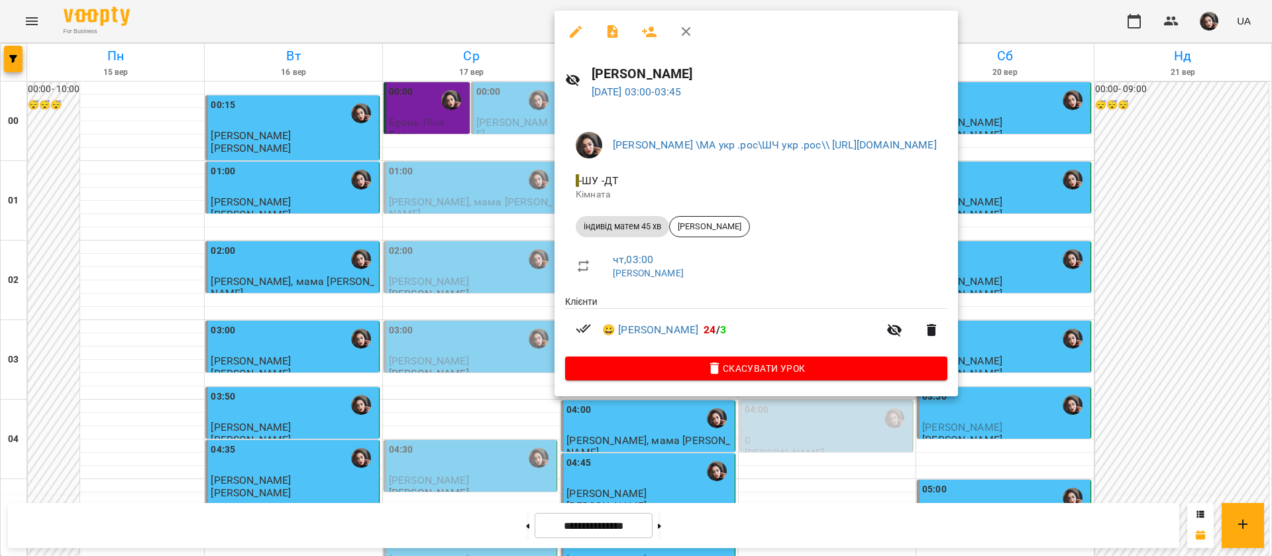
click at [577, 32] on icon "button" at bounding box center [576, 32] width 12 height 12
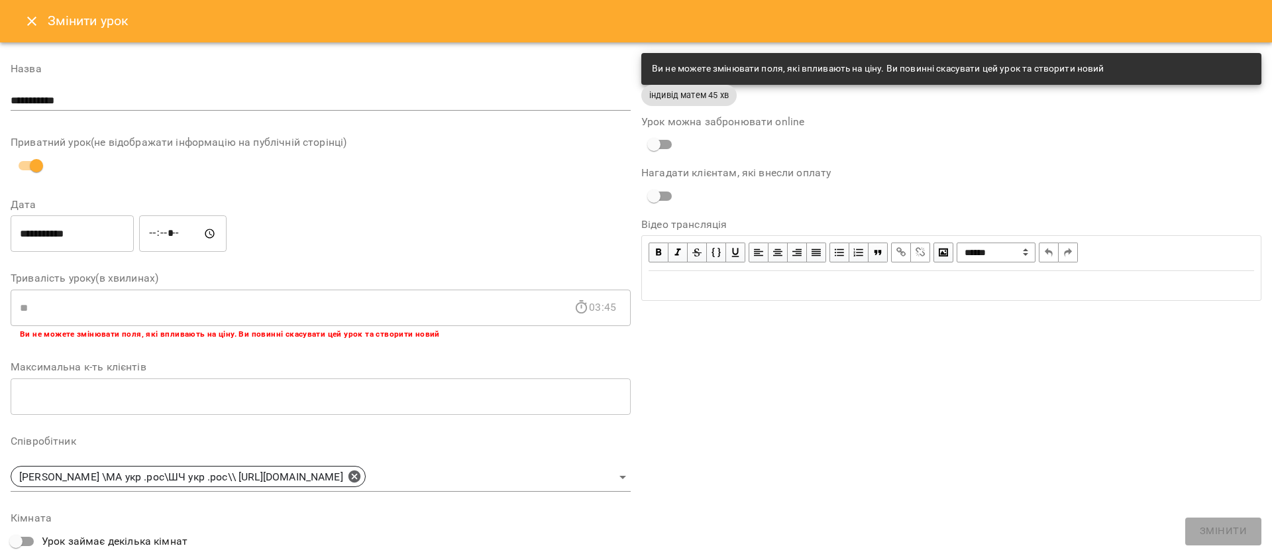
click at [38, 27] on icon "Close" at bounding box center [32, 21] width 16 height 16
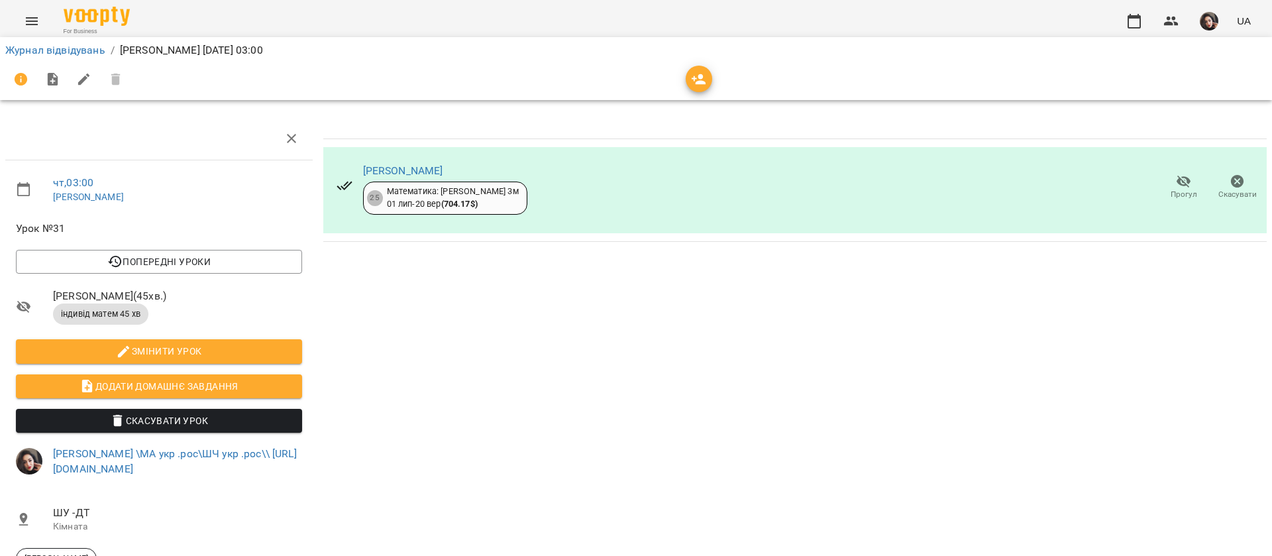
click at [1176, 180] on icon "button" at bounding box center [1184, 182] width 16 height 16
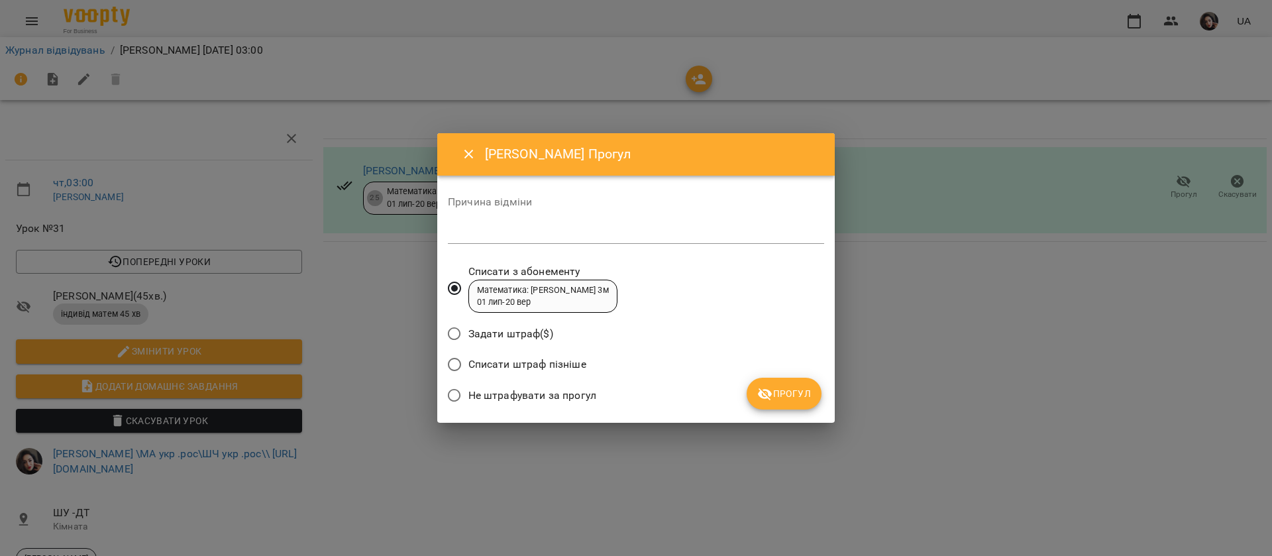
click at [565, 242] on div "*" at bounding box center [636, 233] width 376 height 21
type textarea "**********"
click at [767, 398] on icon "submit" at bounding box center [765, 394] width 15 height 13
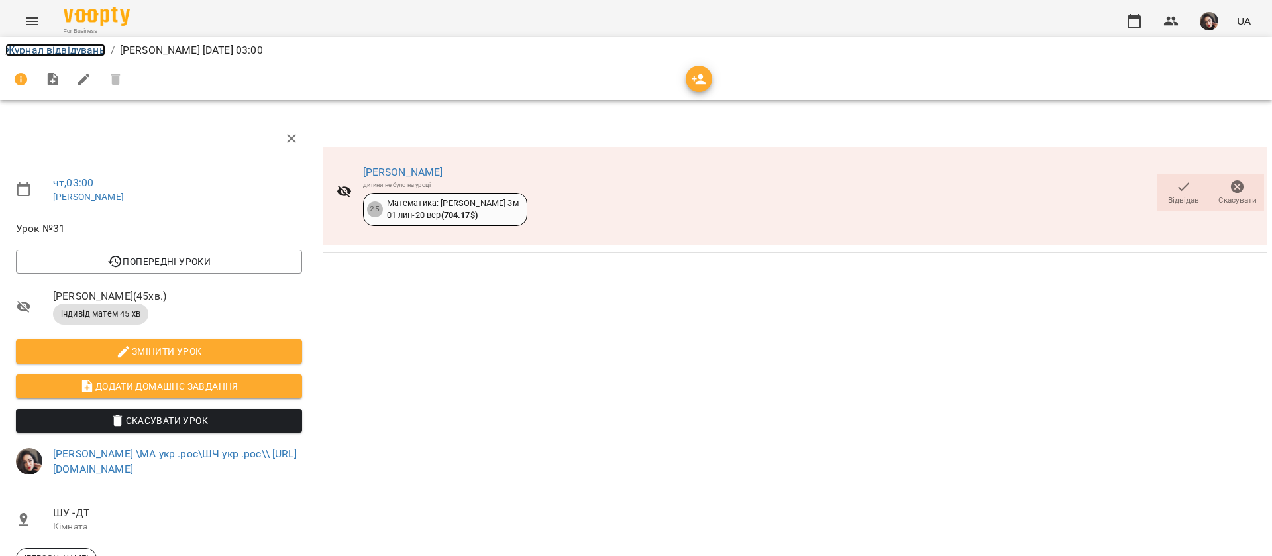
click at [40, 50] on link "Журнал відвідувань" at bounding box center [55, 50] width 100 height 13
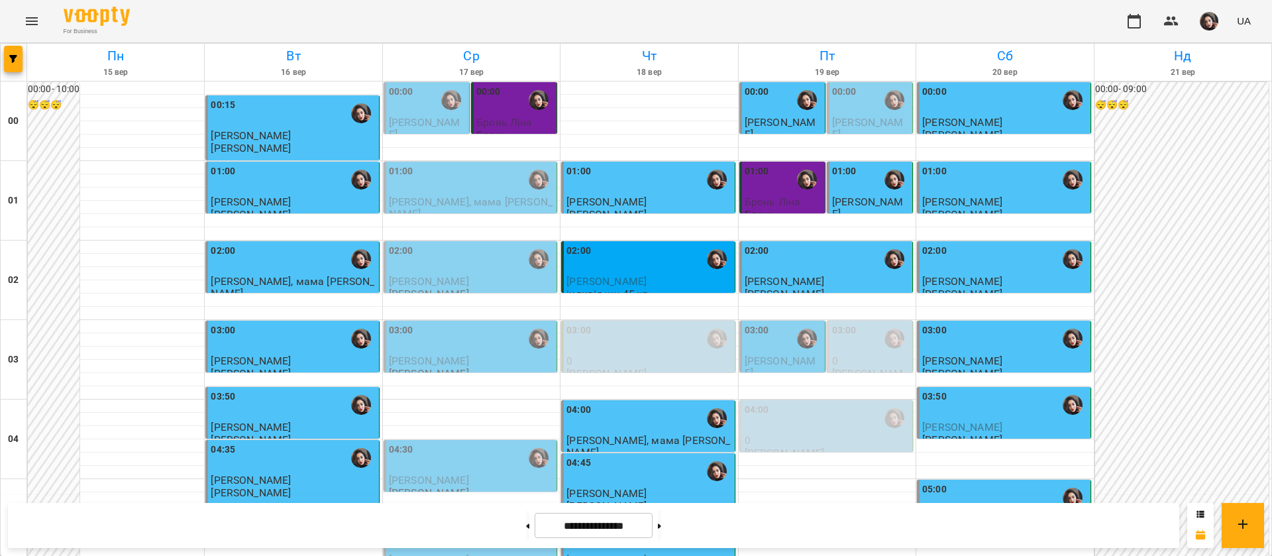
click at [758, 15] on div "For Business UA" at bounding box center [636, 21] width 1272 height 42
click at [634, 522] on div "05:30" at bounding box center [649, 537] width 165 height 30
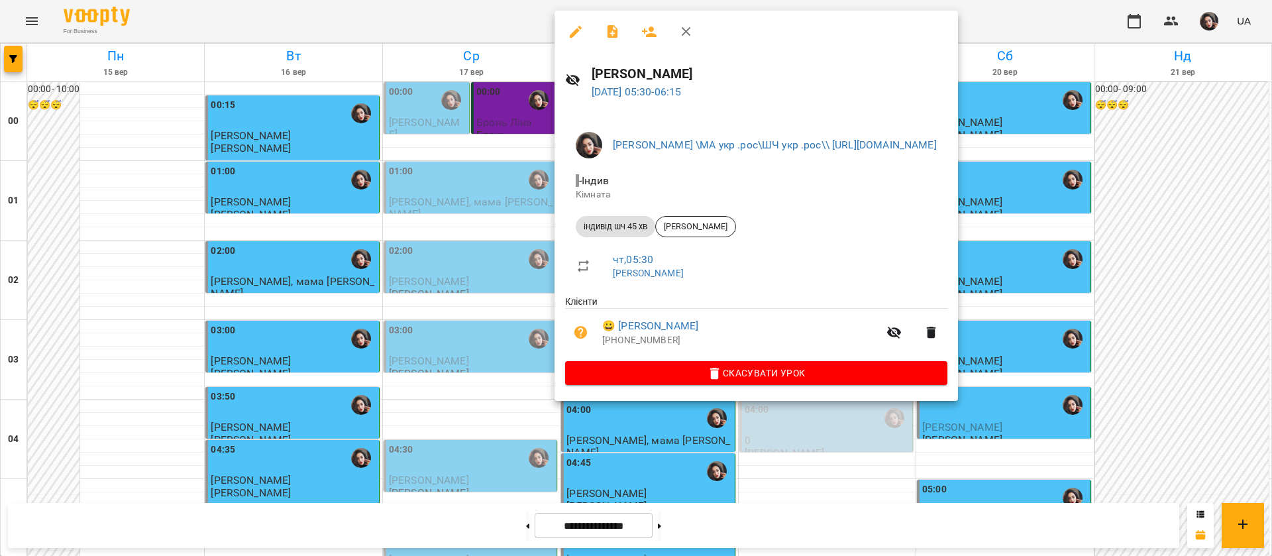
click at [565, 35] on button "button" at bounding box center [576, 32] width 32 height 32
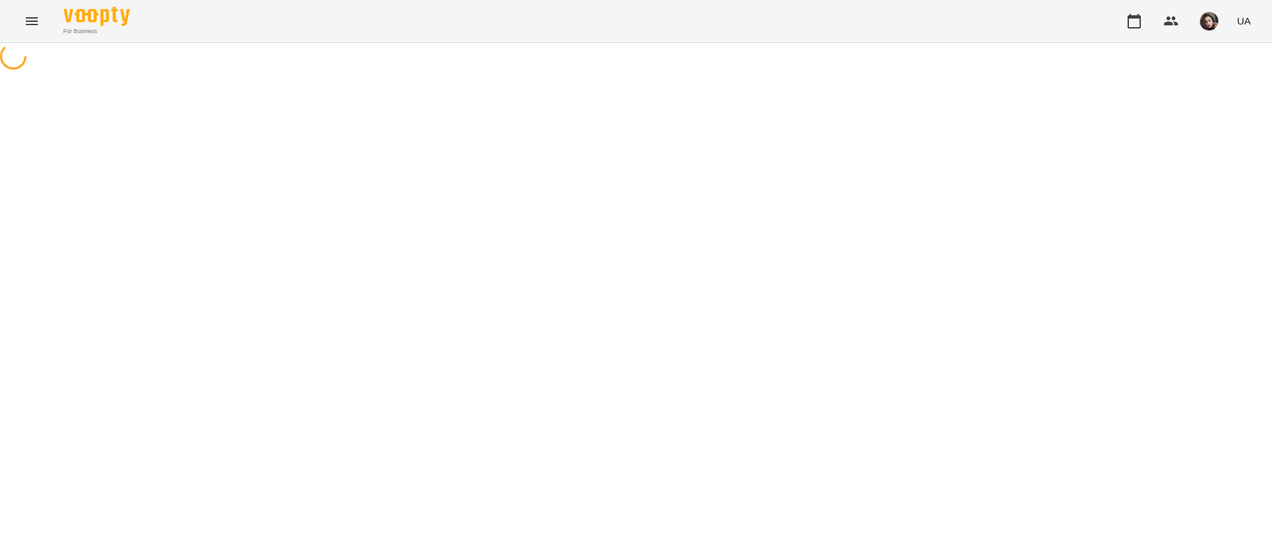
select select "**********"
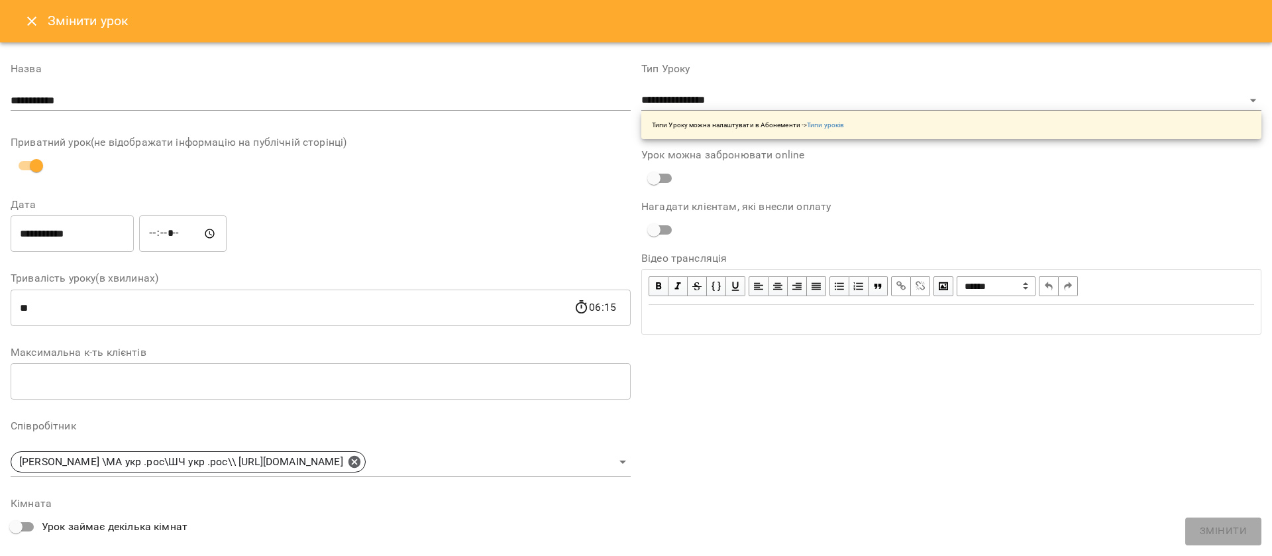
click at [28, 26] on icon "Close" at bounding box center [32, 21] width 16 height 16
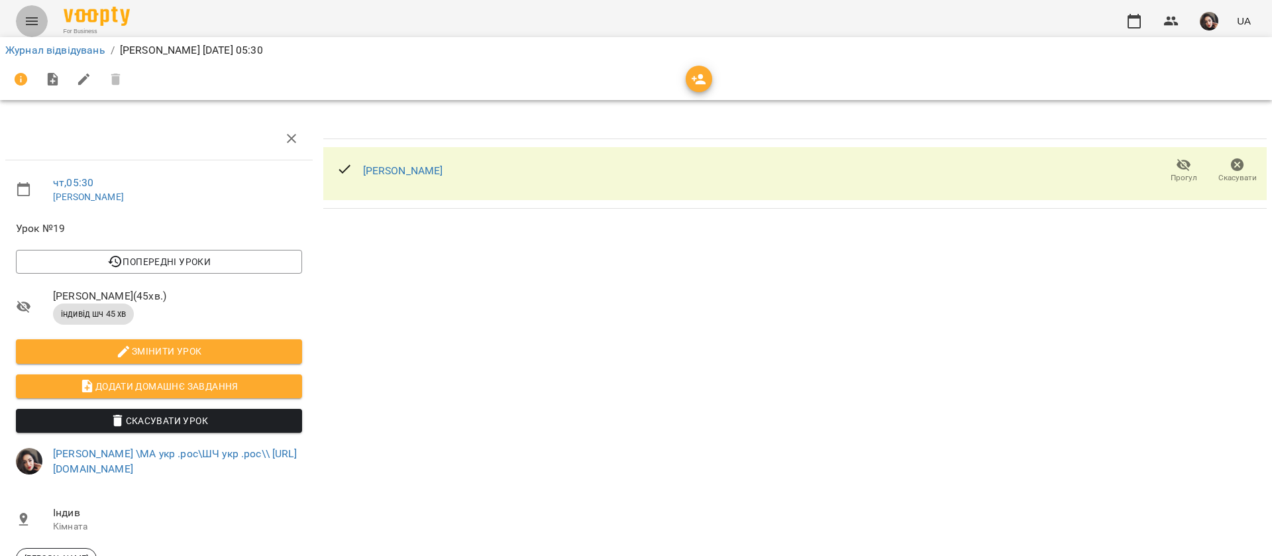
click at [40, 21] on button "Menu" at bounding box center [32, 21] width 32 height 32
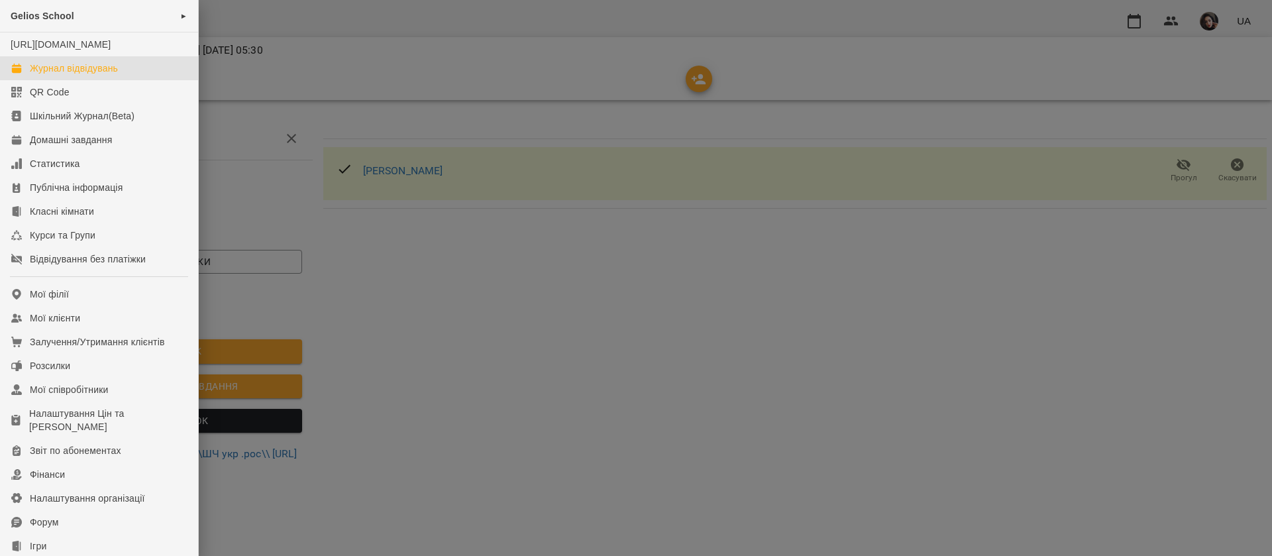
click at [48, 75] on div "Журнал відвідувань" at bounding box center [74, 68] width 88 height 13
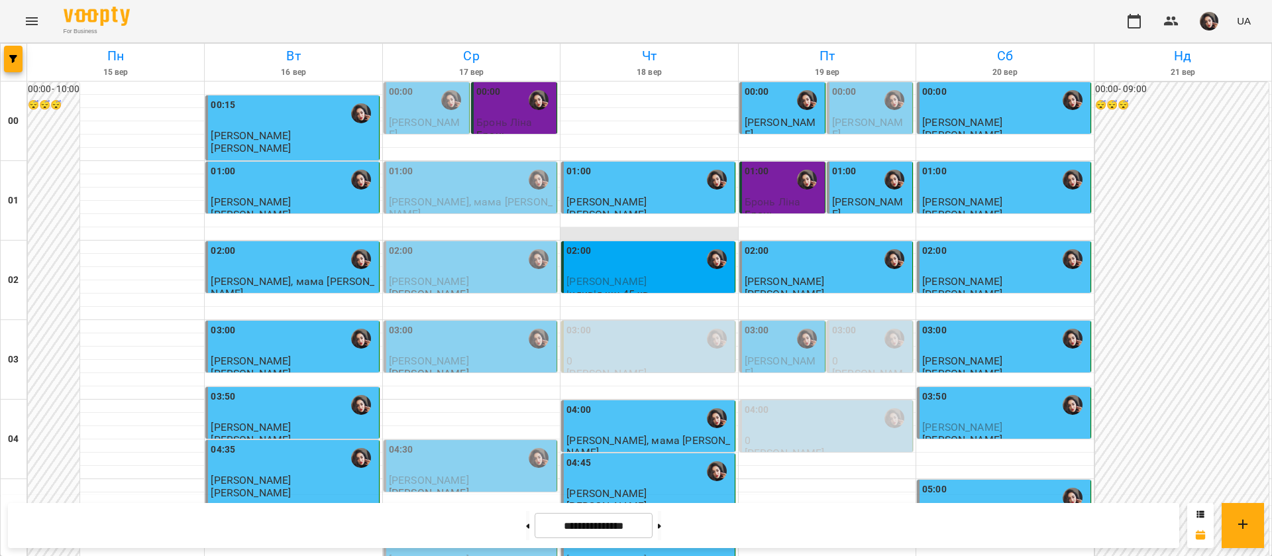
scroll to position [1491, 0]
click at [27, 20] on icon "Menu" at bounding box center [32, 21] width 16 height 16
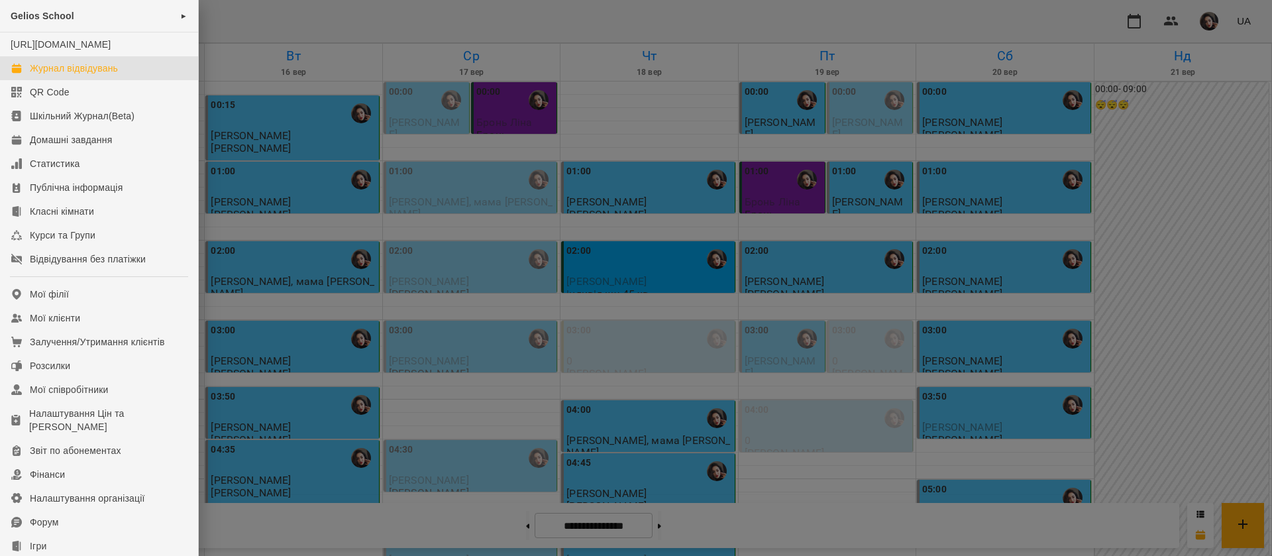
drag, startPoint x: 292, startPoint y: 15, endPoint x: 97, endPoint y: 82, distance: 206.2
click at [292, 15] on div at bounding box center [636, 278] width 1272 height 556
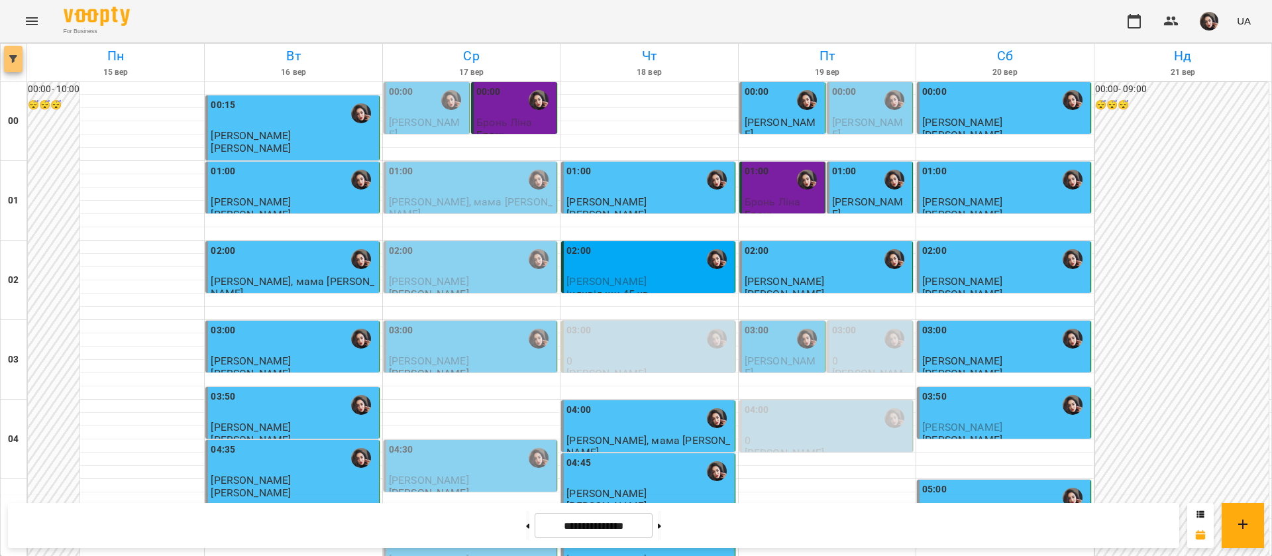
click at [11, 69] on button "button" at bounding box center [13, 59] width 19 height 27
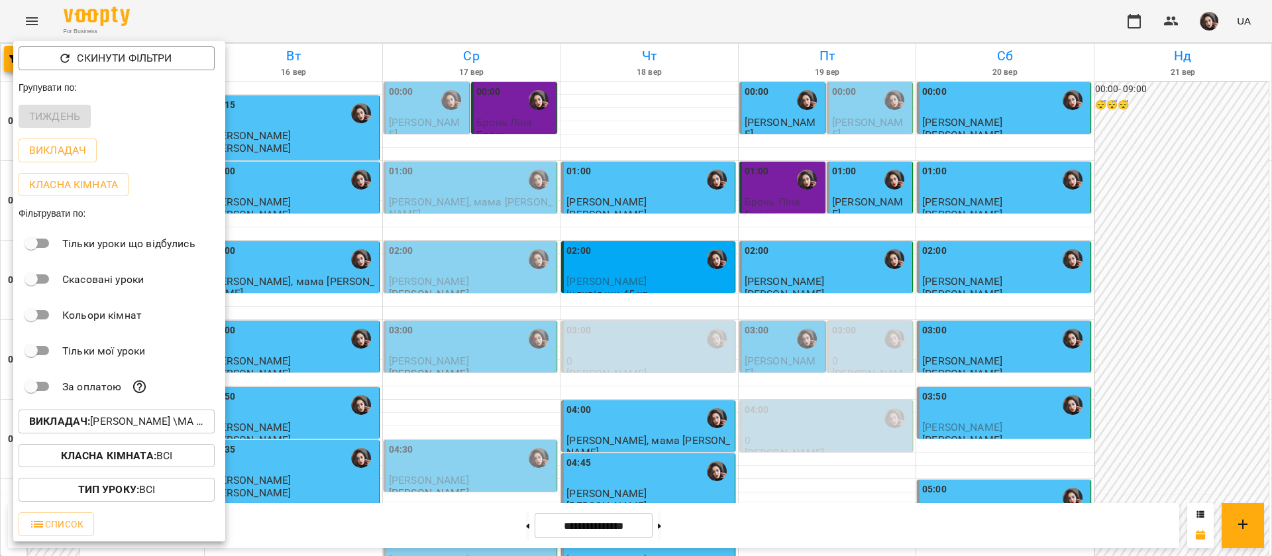
click at [116, 421] on p "Викладач : Гусак Олена Армаїсівна \МА укр .рос\ШЧ укр .рос\\ https://us06web.zo…" at bounding box center [116, 421] width 175 height 16
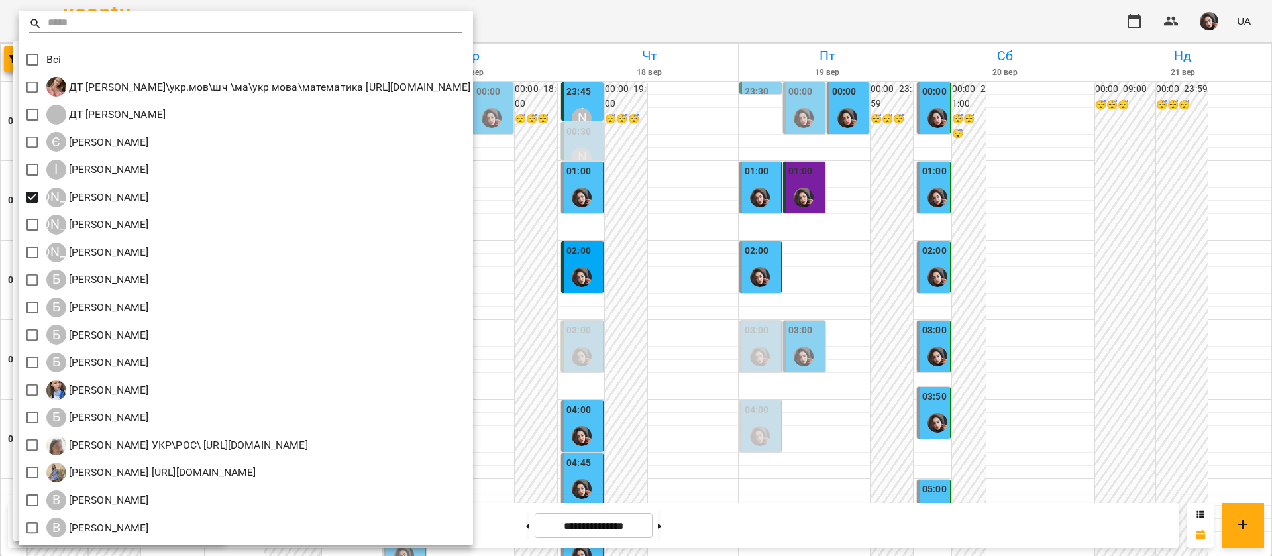
click at [731, 22] on div at bounding box center [636, 278] width 1272 height 556
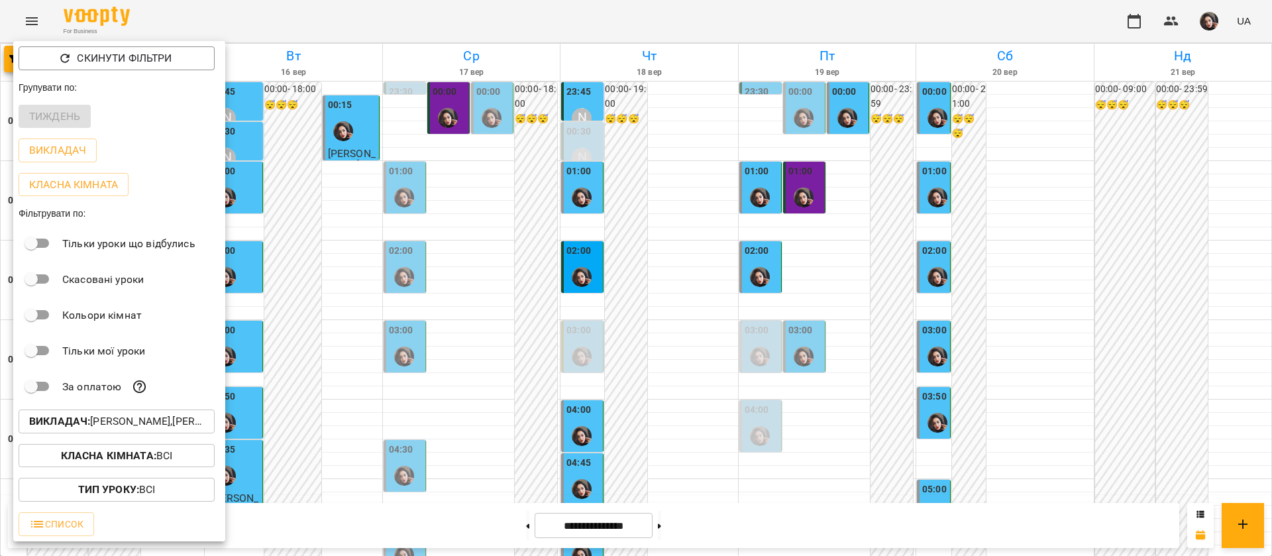
click at [999, 317] on div at bounding box center [636, 278] width 1272 height 556
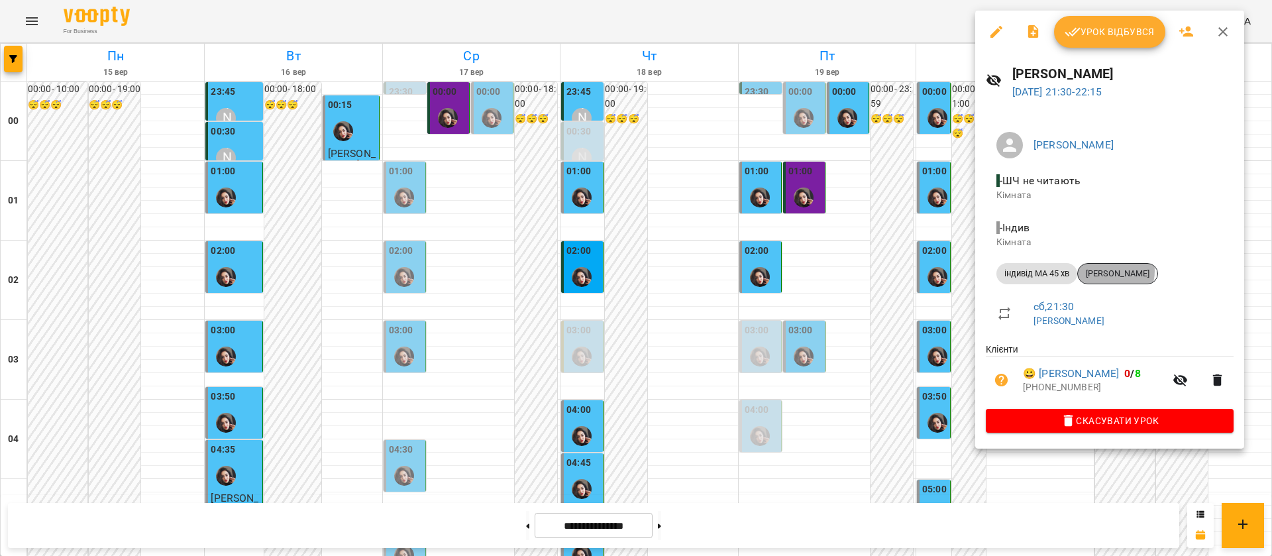
click at [1107, 270] on span "Еван Закусило" at bounding box center [1118, 274] width 80 height 12
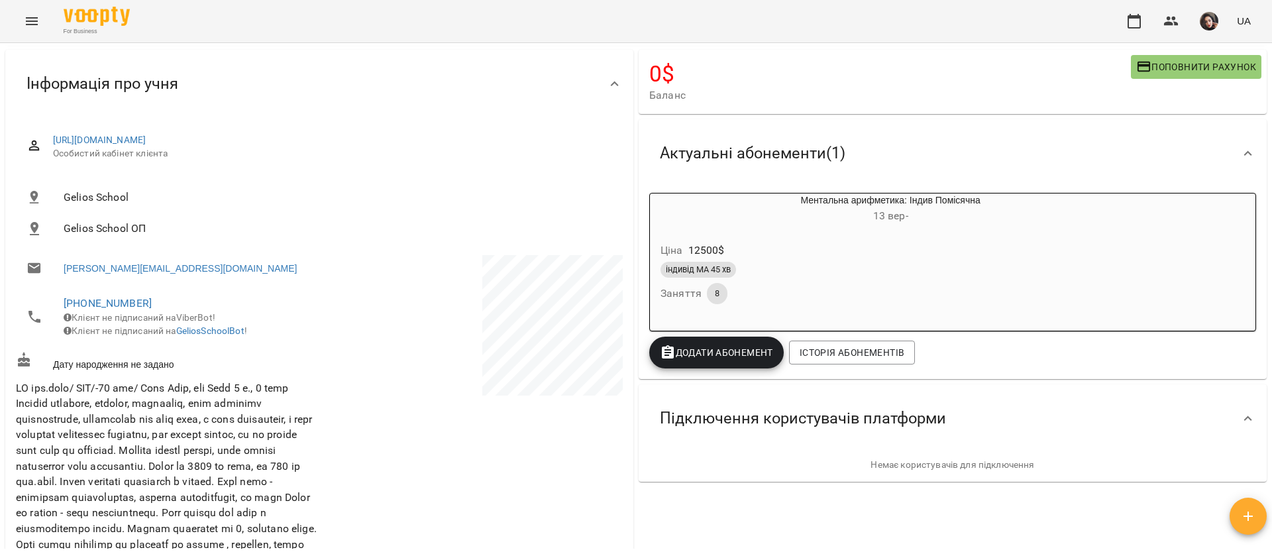
scroll to position [99, 0]
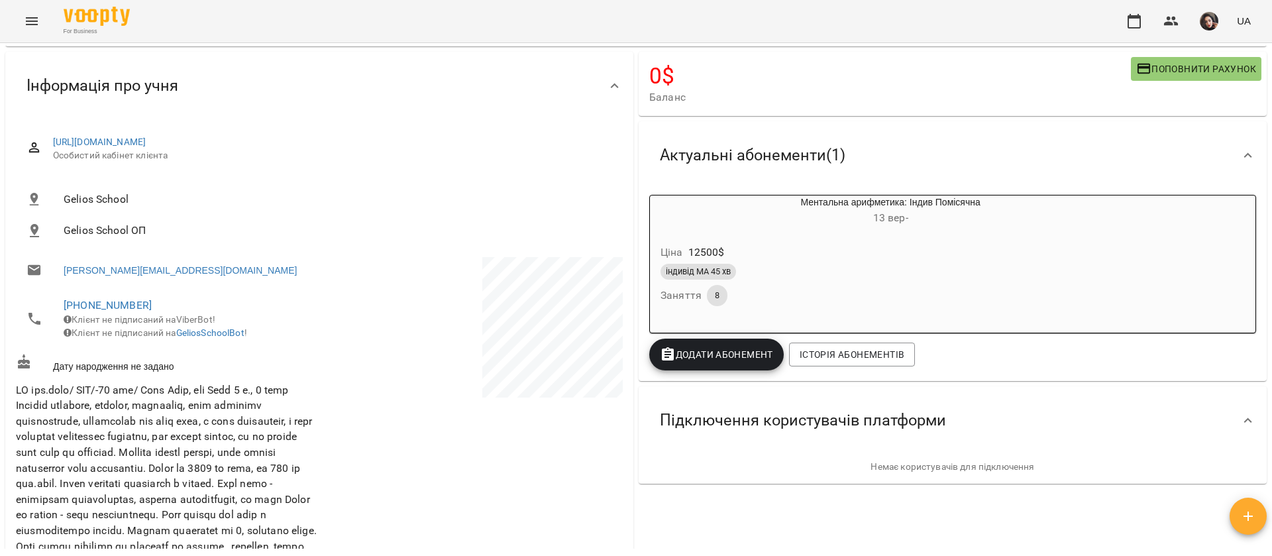
click at [421, 192] on span "Gelios School" at bounding box center [338, 200] width 549 height 16
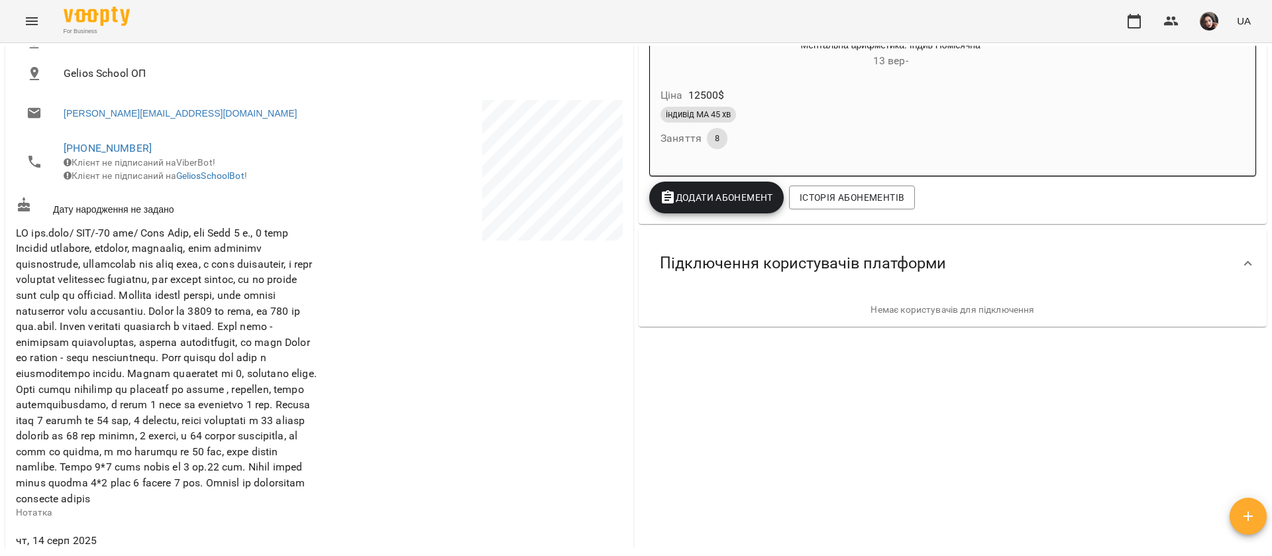
scroll to position [298, 0]
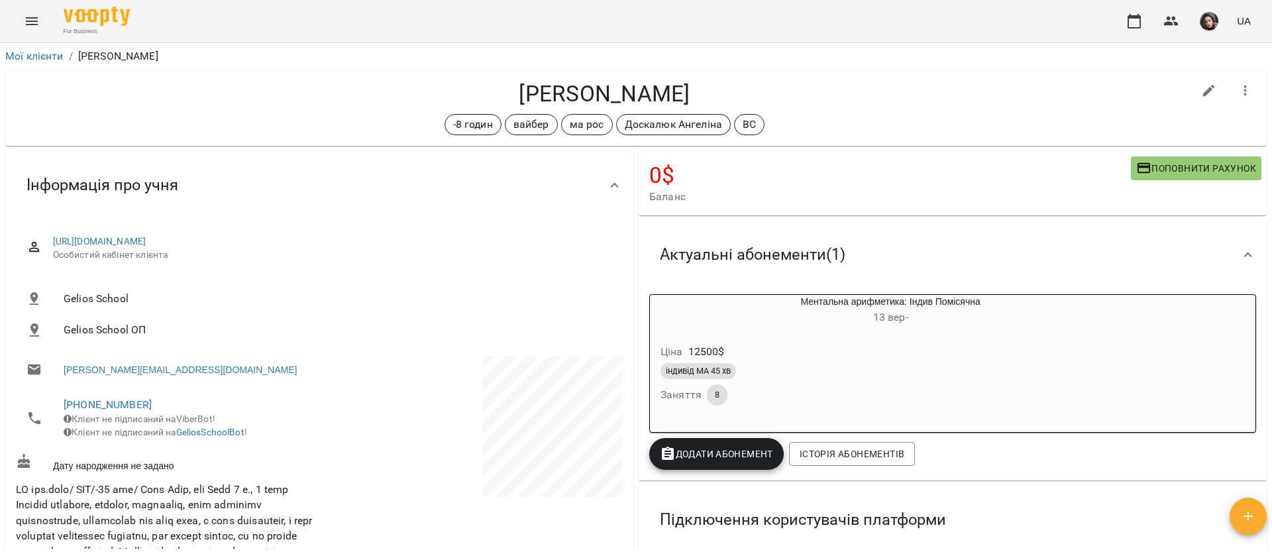
scroll to position [298, 0]
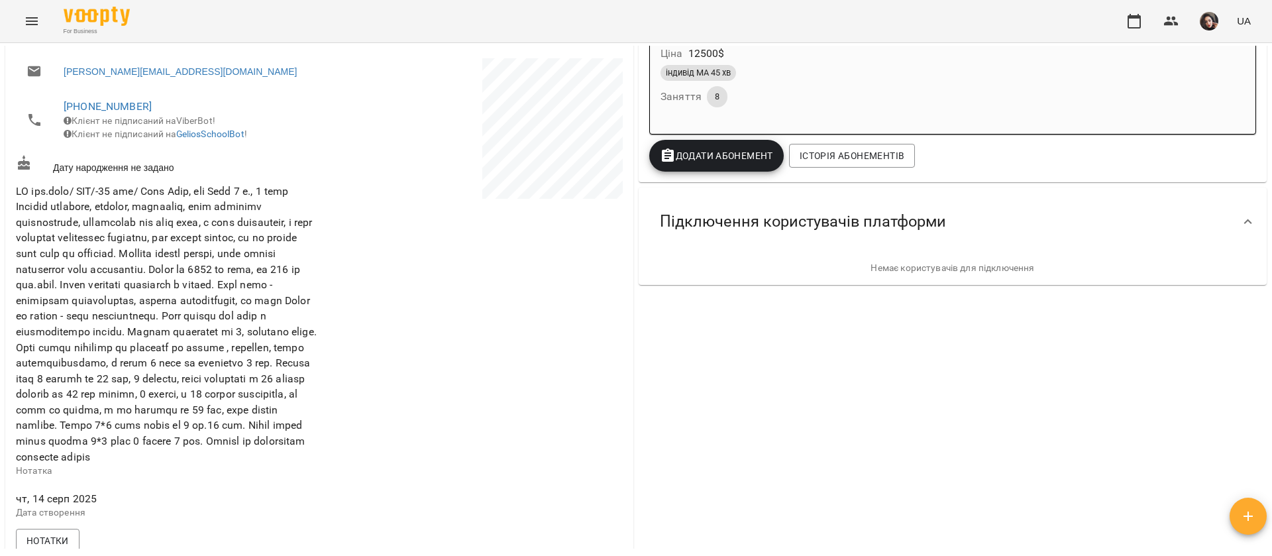
click at [25, 23] on icon "Menu" at bounding box center [32, 21] width 16 height 16
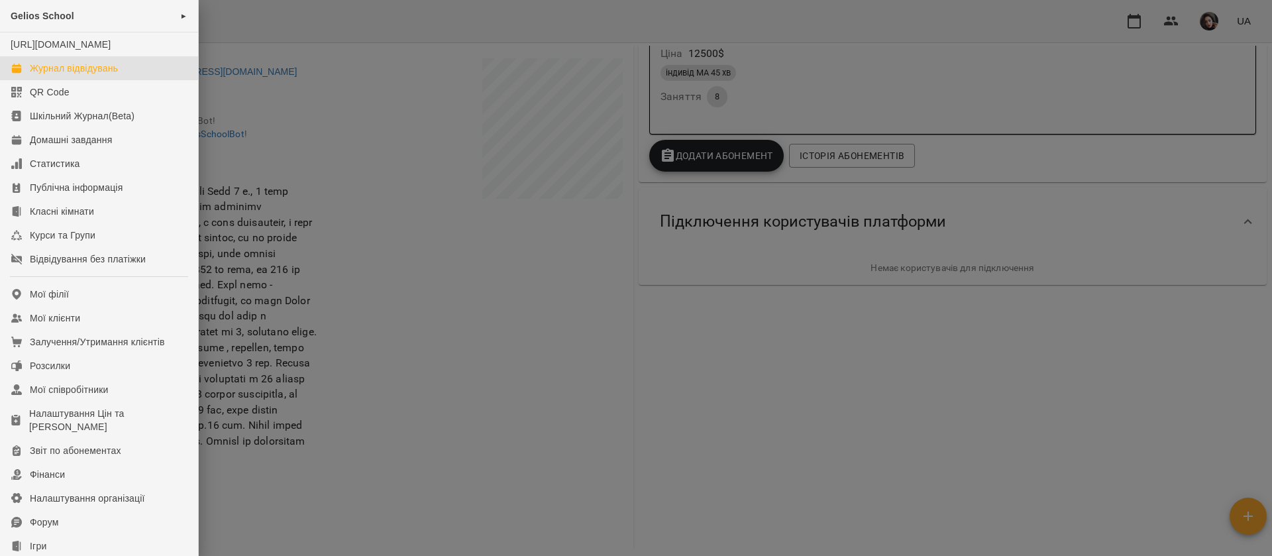
click at [55, 75] on div "Журнал відвідувань" at bounding box center [74, 68] width 88 height 13
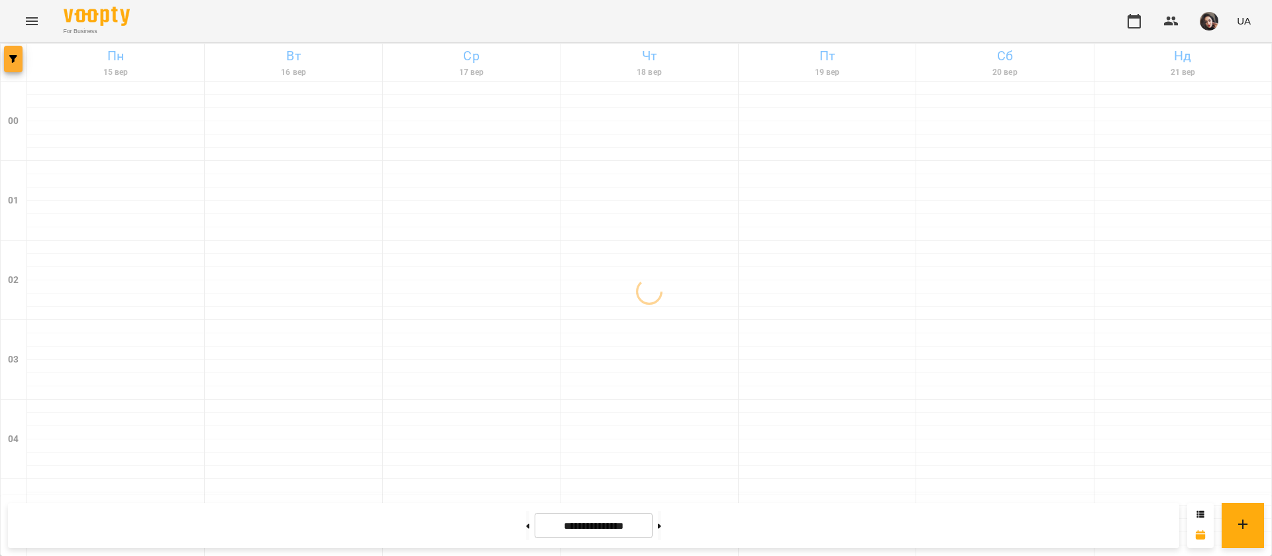
click at [12, 66] on button "button" at bounding box center [13, 59] width 19 height 27
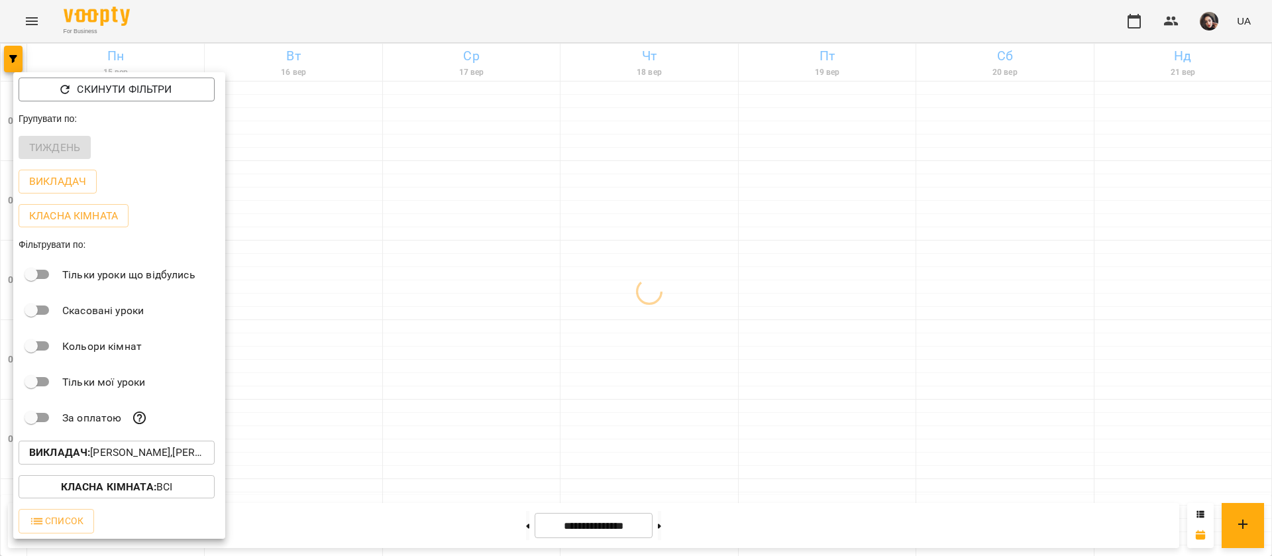
click at [68, 453] on b "Викладач :" at bounding box center [59, 452] width 61 height 13
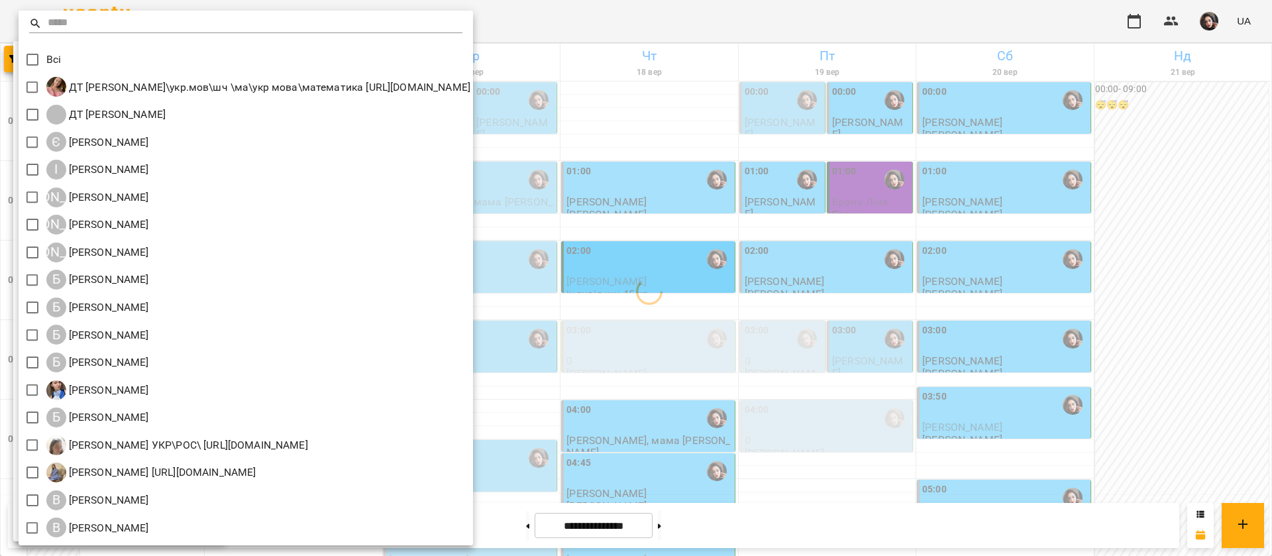
click at [745, 13] on div at bounding box center [636, 278] width 1272 height 556
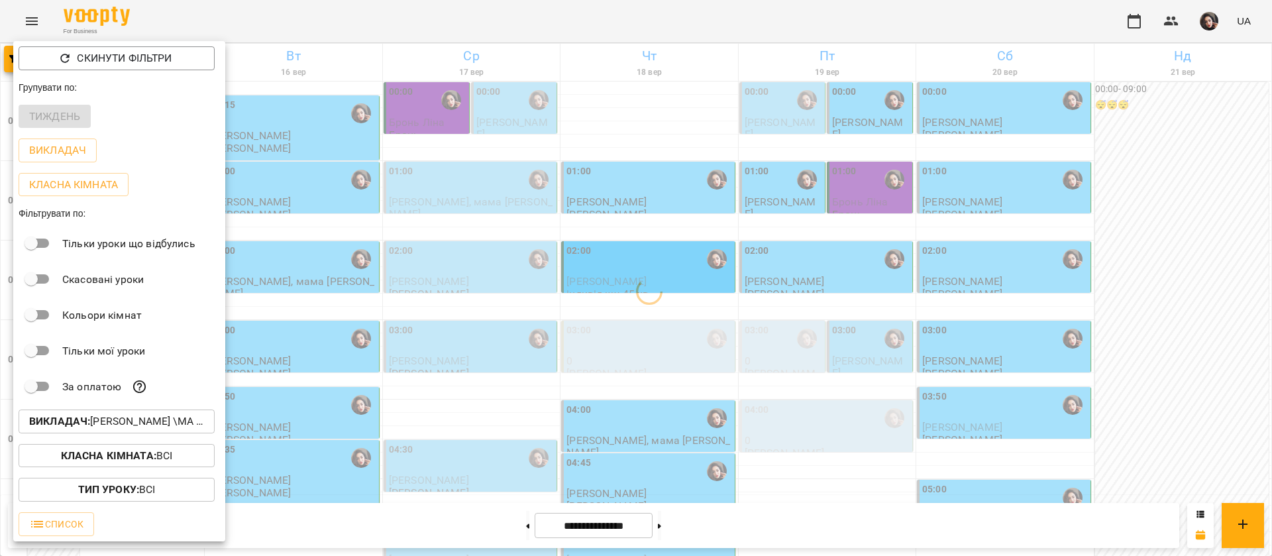
click at [745, 13] on div at bounding box center [636, 278] width 1272 height 556
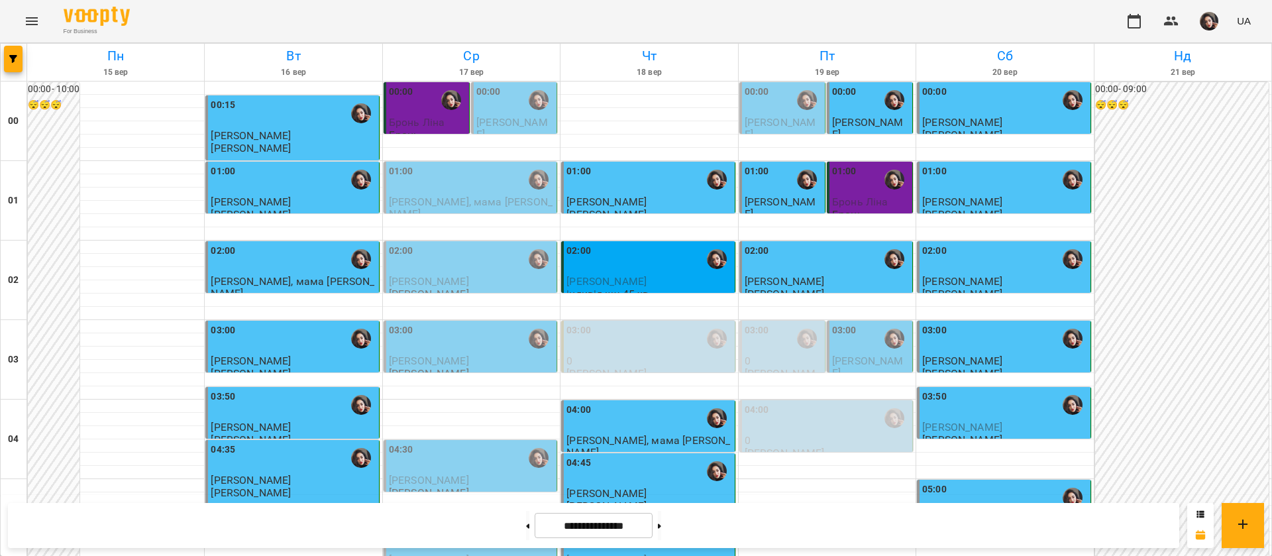
scroll to position [1491, 0]
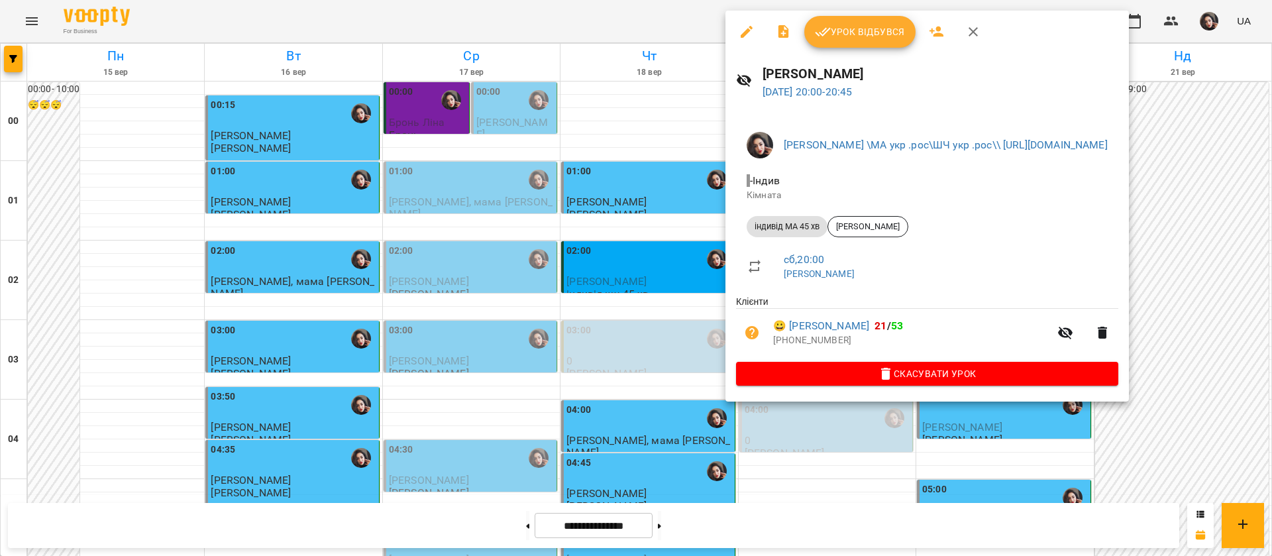
click at [857, 25] on span "Урок відбувся" at bounding box center [860, 32] width 90 height 16
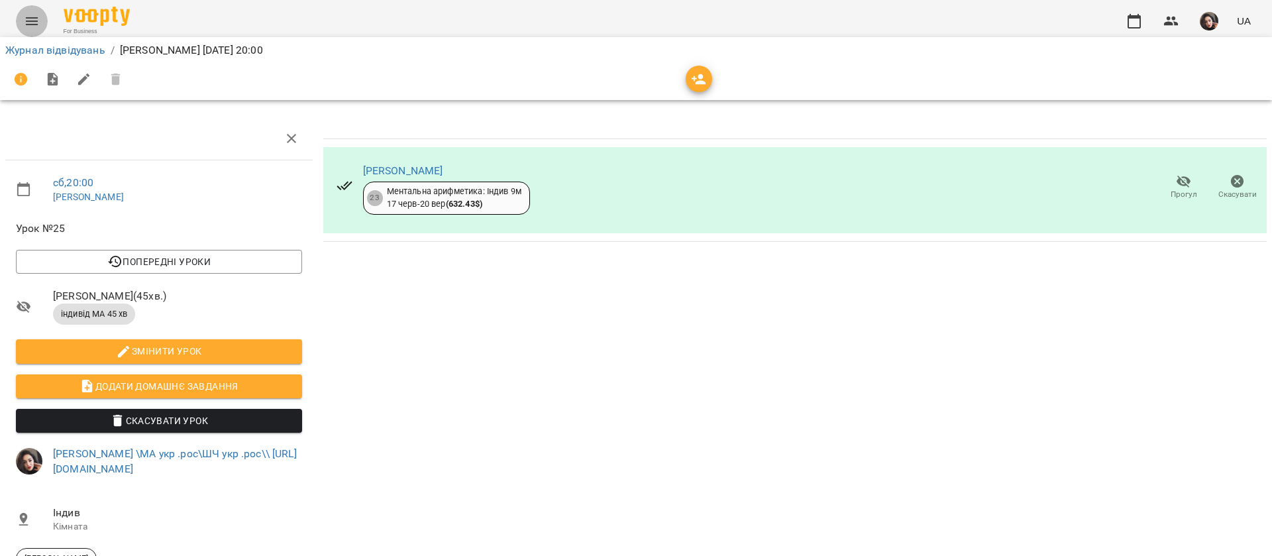
click at [28, 22] on icon "Menu" at bounding box center [32, 21] width 16 height 16
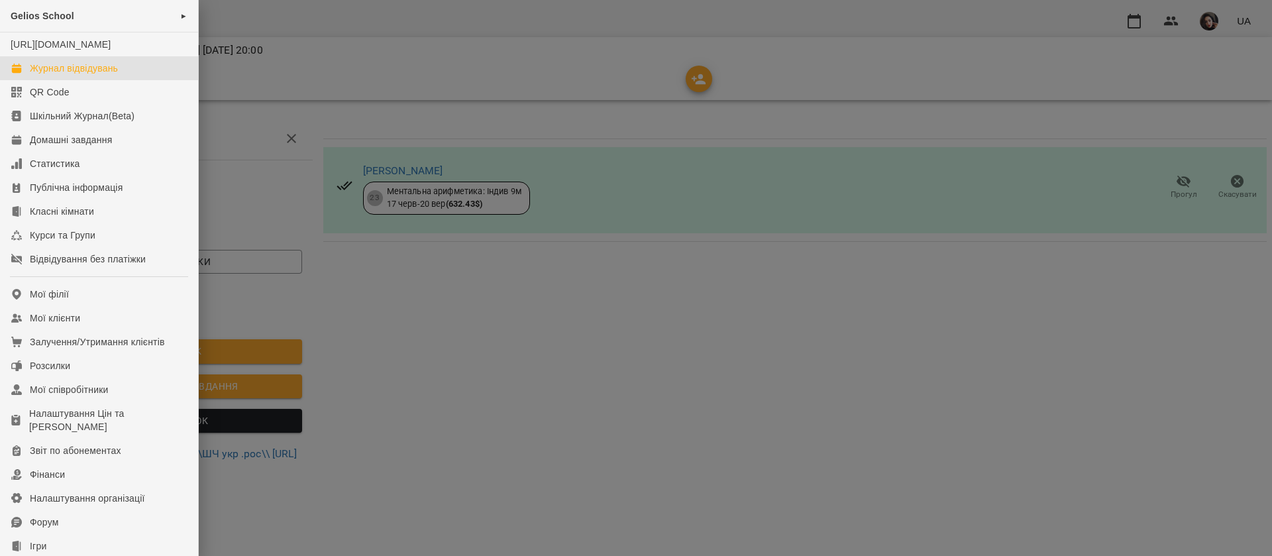
click at [43, 74] on link "Журнал відвідувань" at bounding box center [99, 68] width 198 height 24
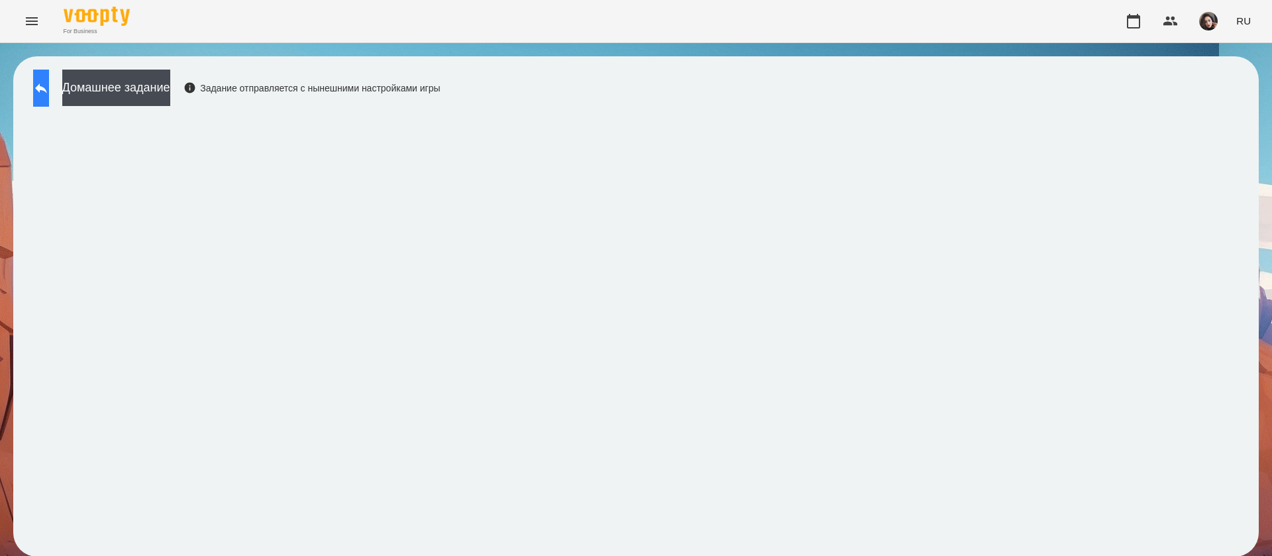
click at [49, 72] on button at bounding box center [41, 88] width 16 height 37
